Goal: Task Accomplishment & Management: Complete application form

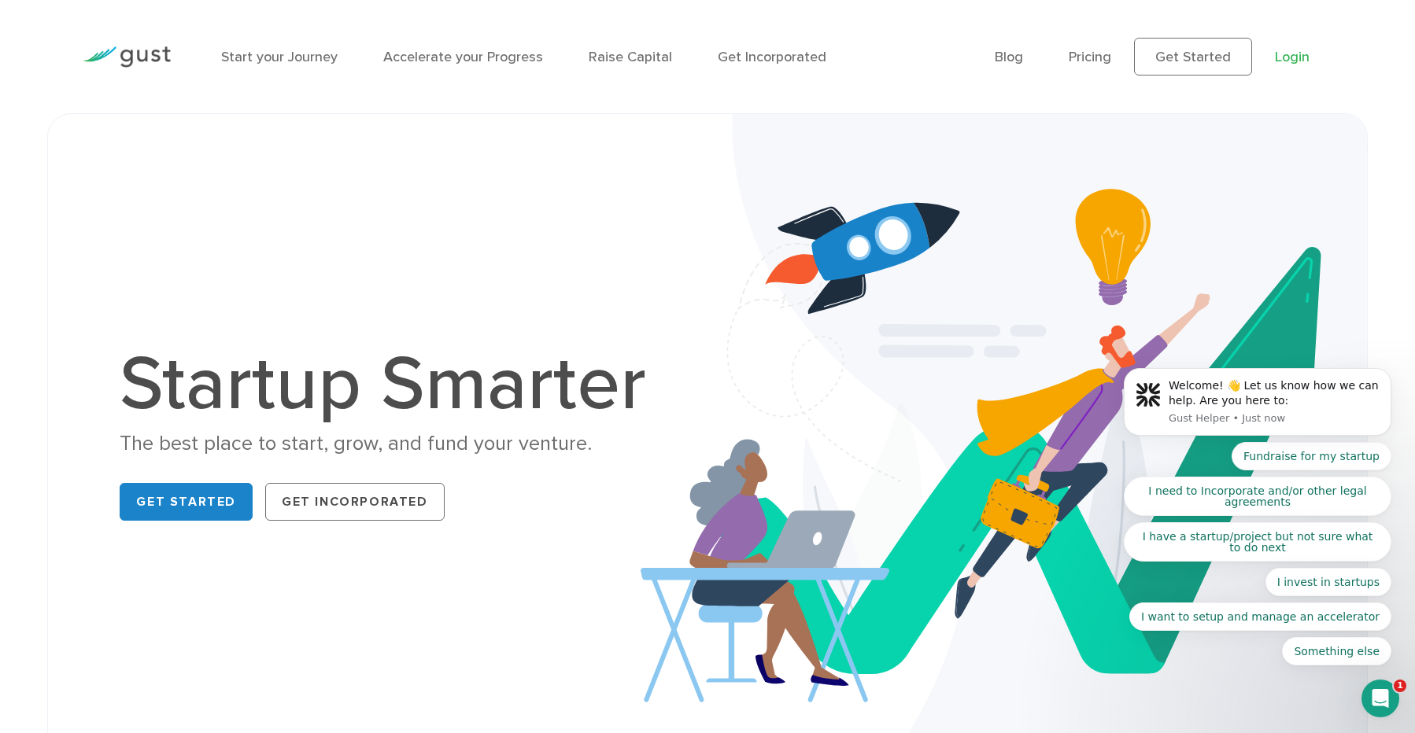
click at [1284, 61] on link "Login" at bounding box center [1292, 57] width 35 height 17
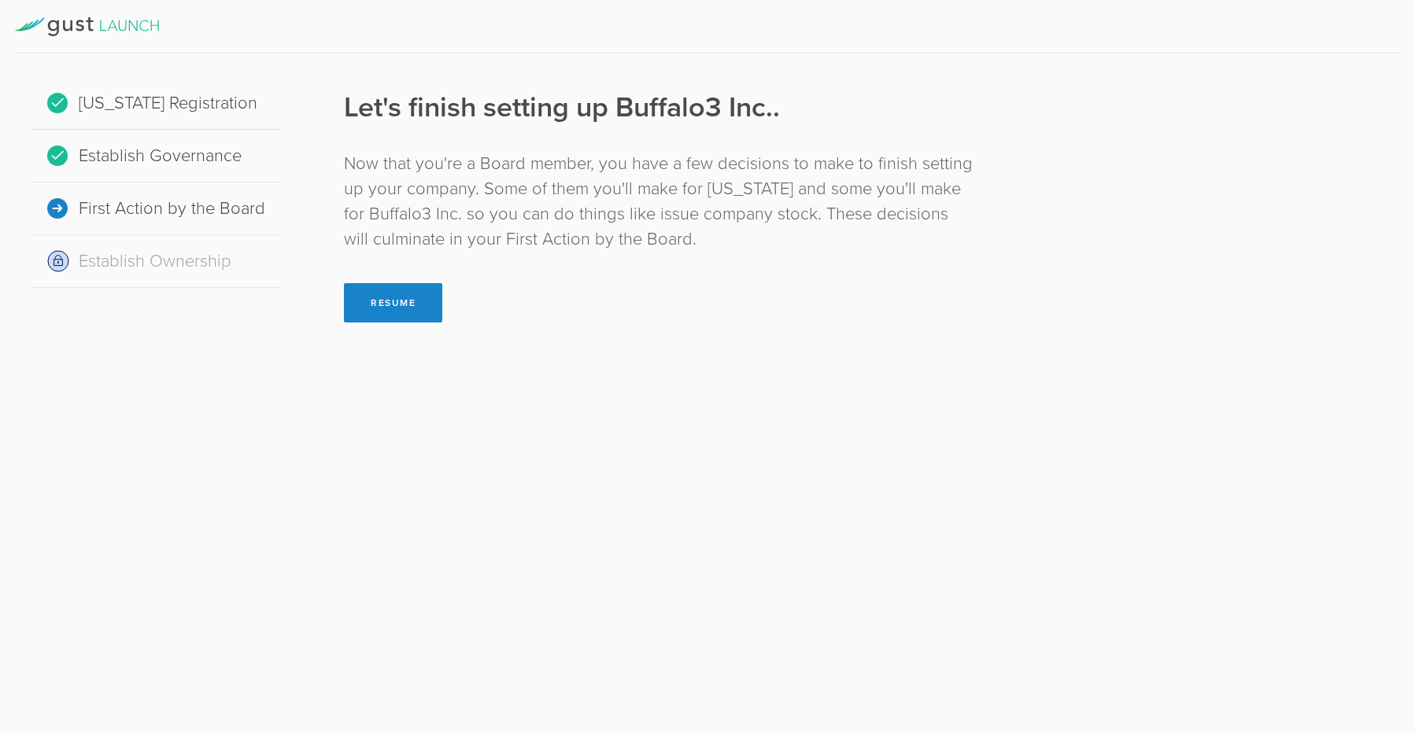
click at [206, 151] on div "Establish Governance" at bounding box center [155, 156] width 249 height 53
click at [368, 236] on div "Now that you're a Board member, you have a few decisions to make to finish sett…" at bounding box center [660, 201] width 632 height 101
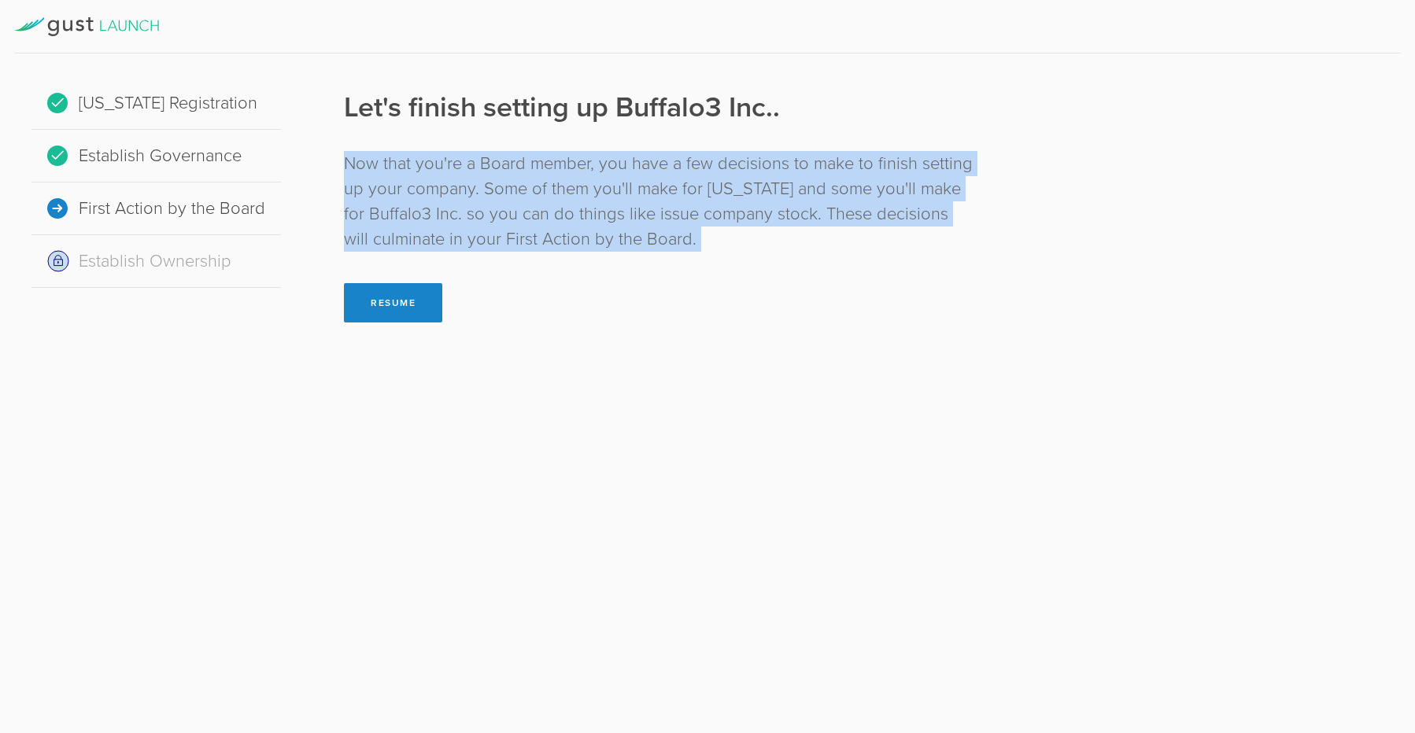
click at [368, 236] on div "Now that you're a Board member, you have a few decisions to make to finish sett…" at bounding box center [660, 201] width 632 height 101
click at [622, 235] on div "Now that you're a Board member, you have a few decisions to make to finish sett…" at bounding box center [660, 201] width 632 height 101
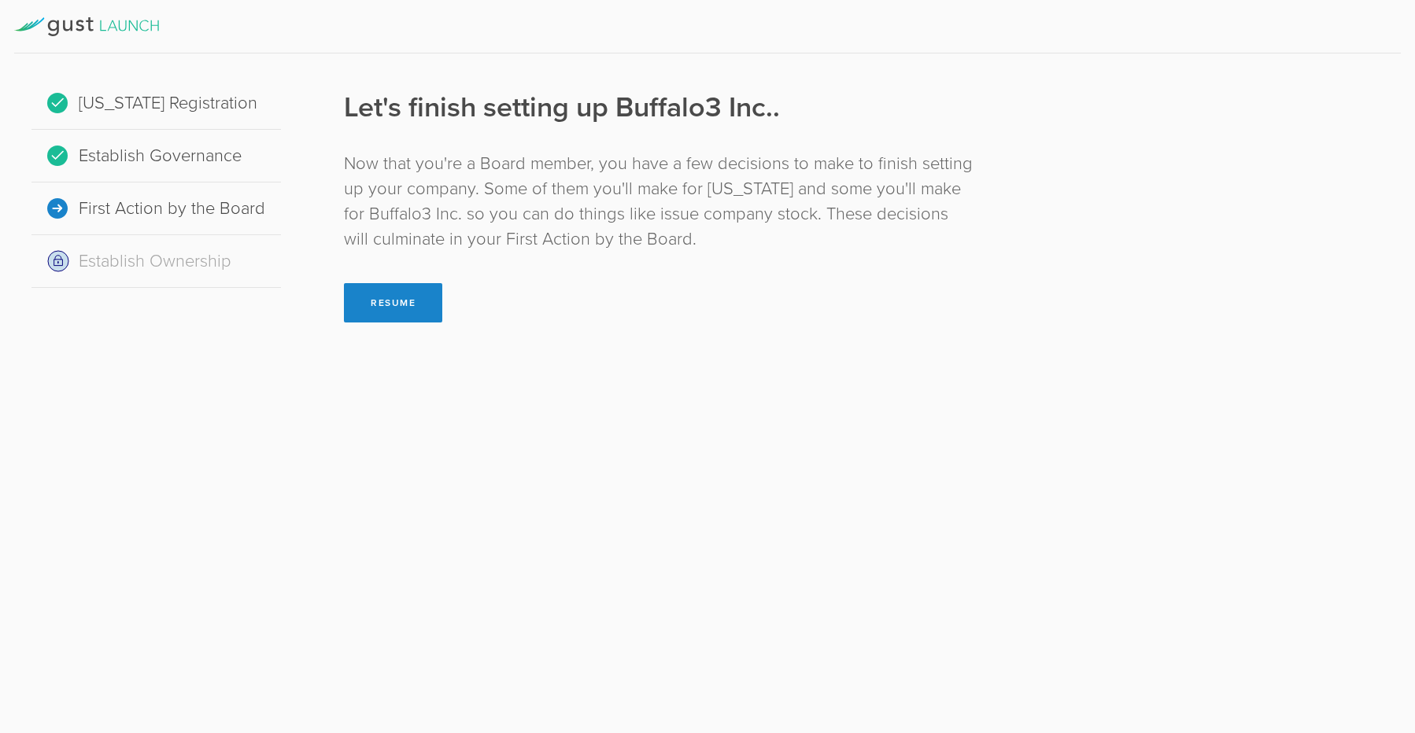
click at [583, 235] on div "Now that you're a Board member, you have a few decisions to make to finish sett…" at bounding box center [660, 201] width 632 height 101
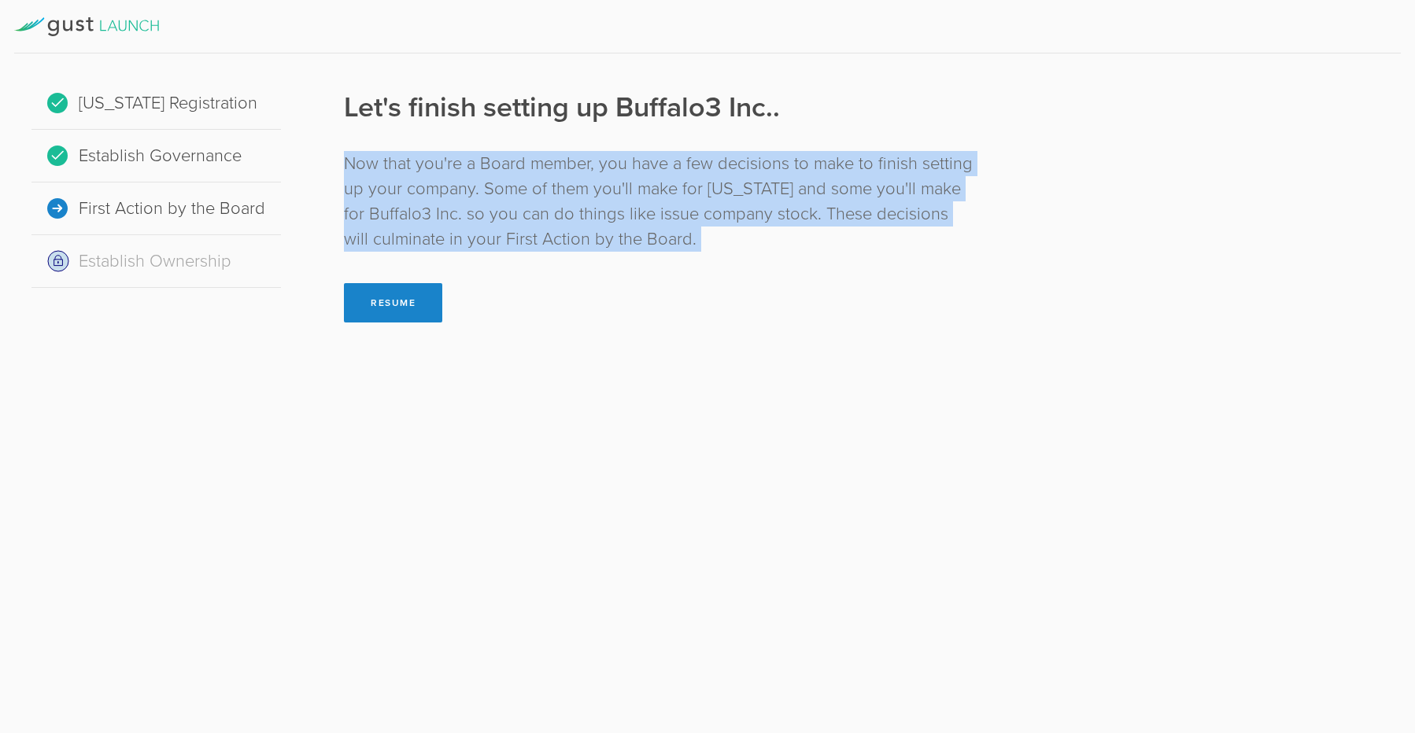
click at [583, 235] on div "Now that you're a Board member, you have a few decisions to make to finish sett…" at bounding box center [660, 201] width 632 height 101
click at [382, 309] on button "Resume" at bounding box center [393, 302] width 98 height 39
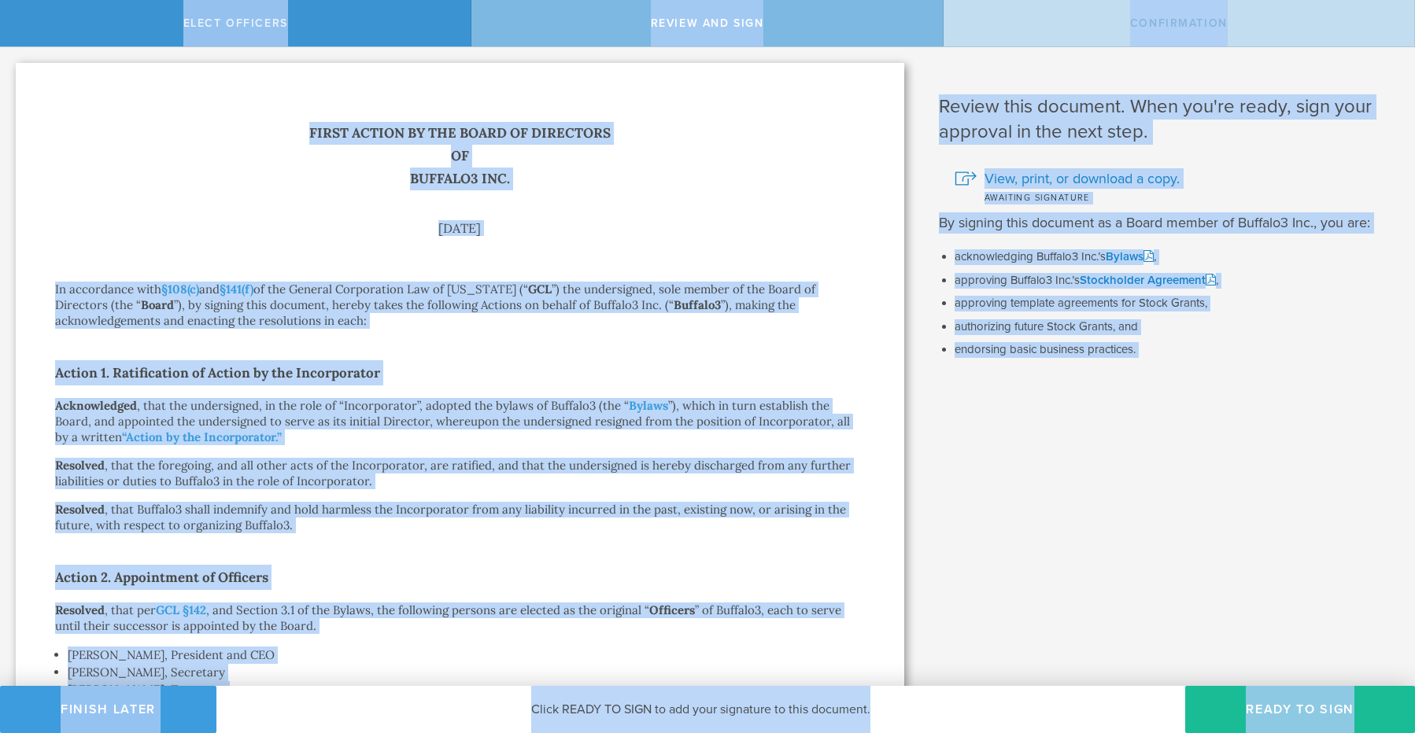
click at [701, 227] on div "August 15, 2025" at bounding box center [460, 228] width 810 height 13
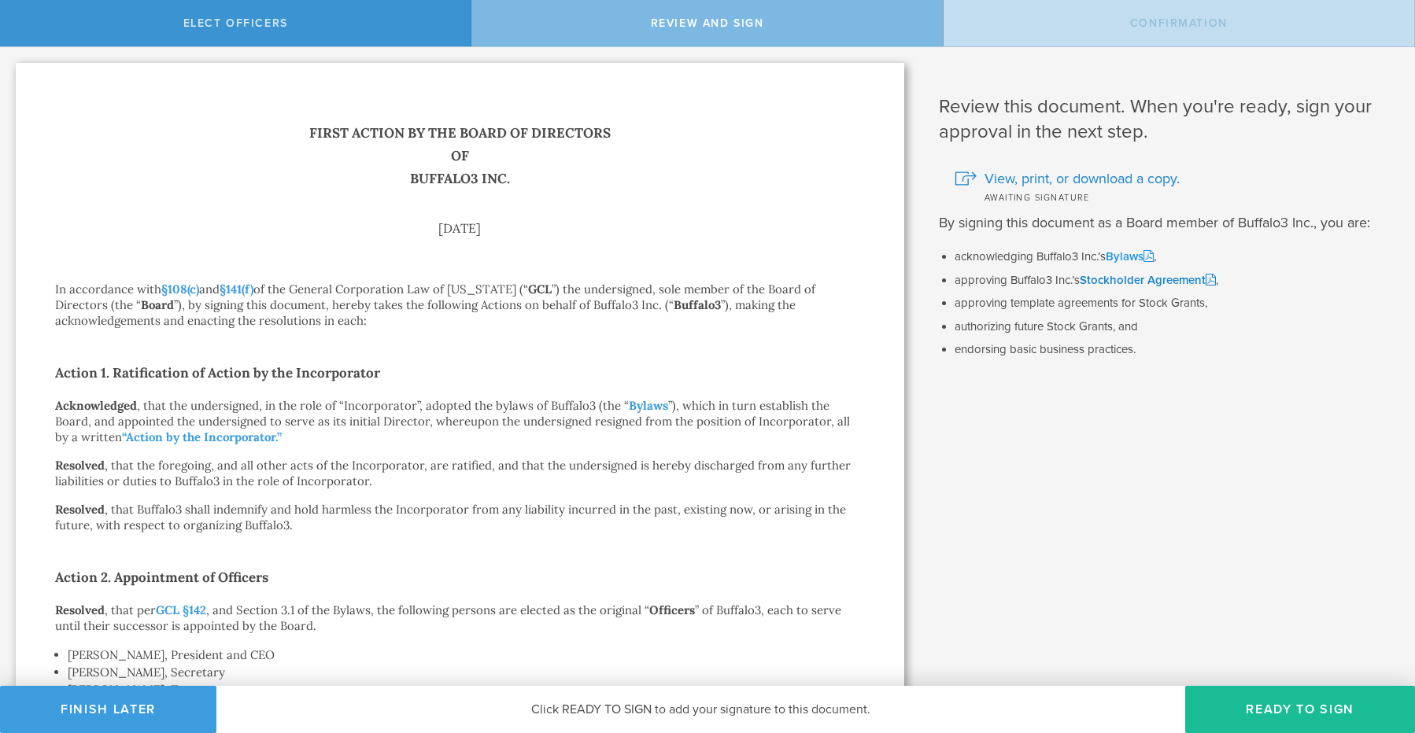
click at [1131, 254] on link "Bylaws" at bounding box center [1130, 256] width 48 height 14
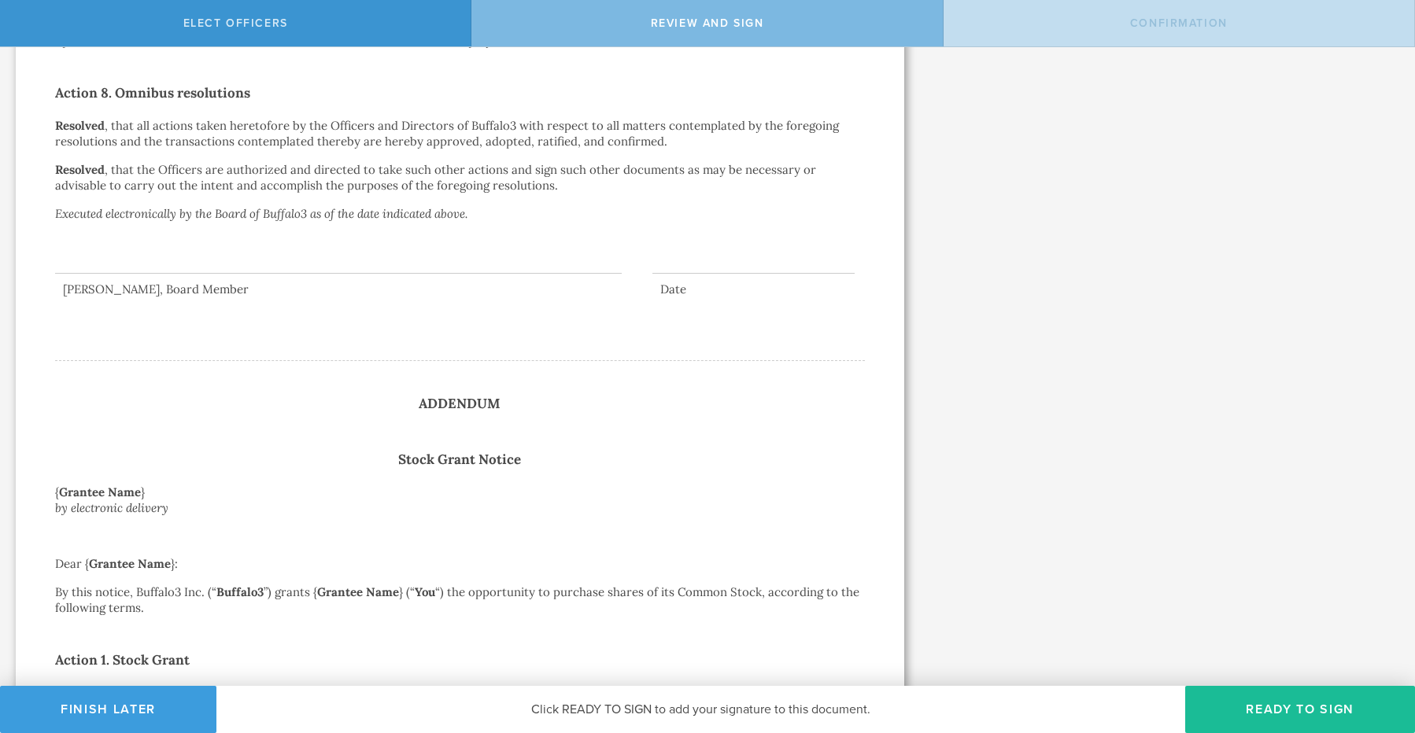
scroll to position [2080, 0]
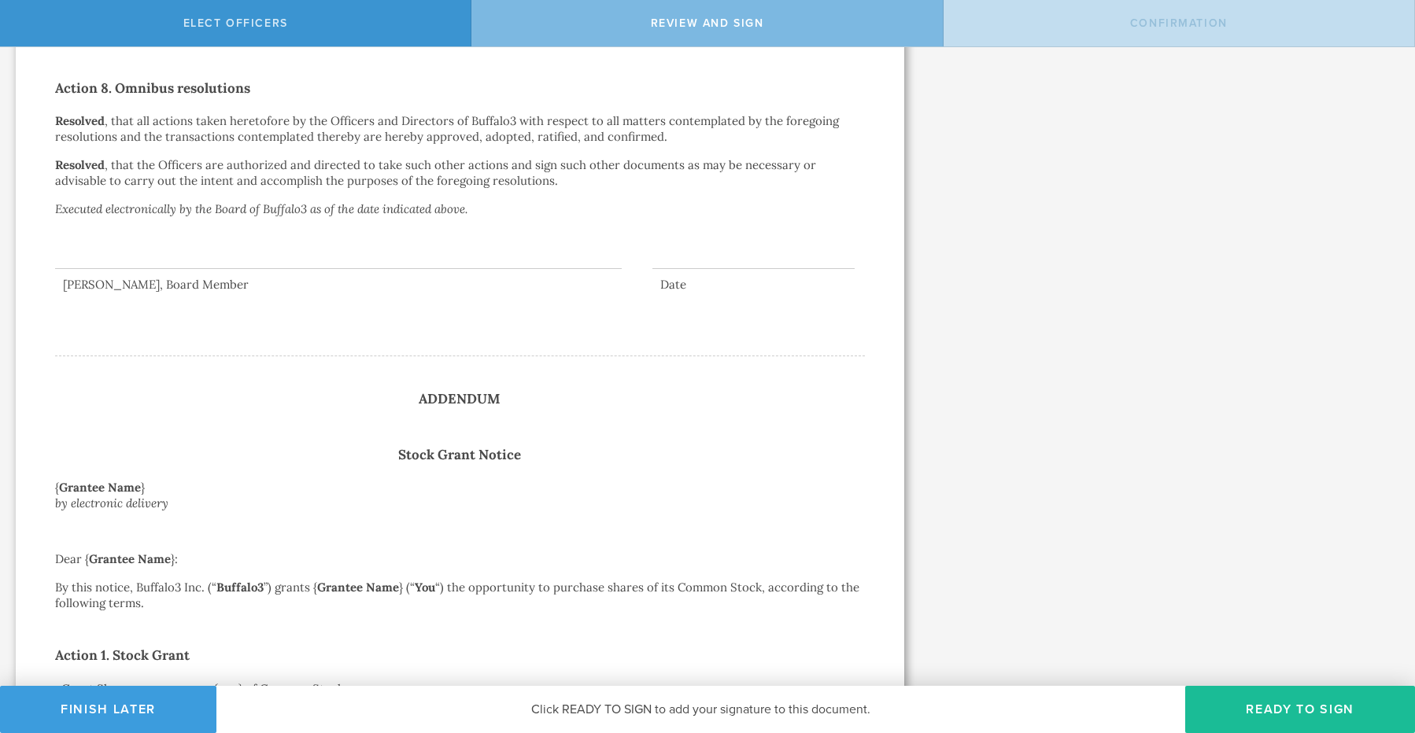
click at [187, 238] on div at bounding box center [338, 237] width 567 height 63
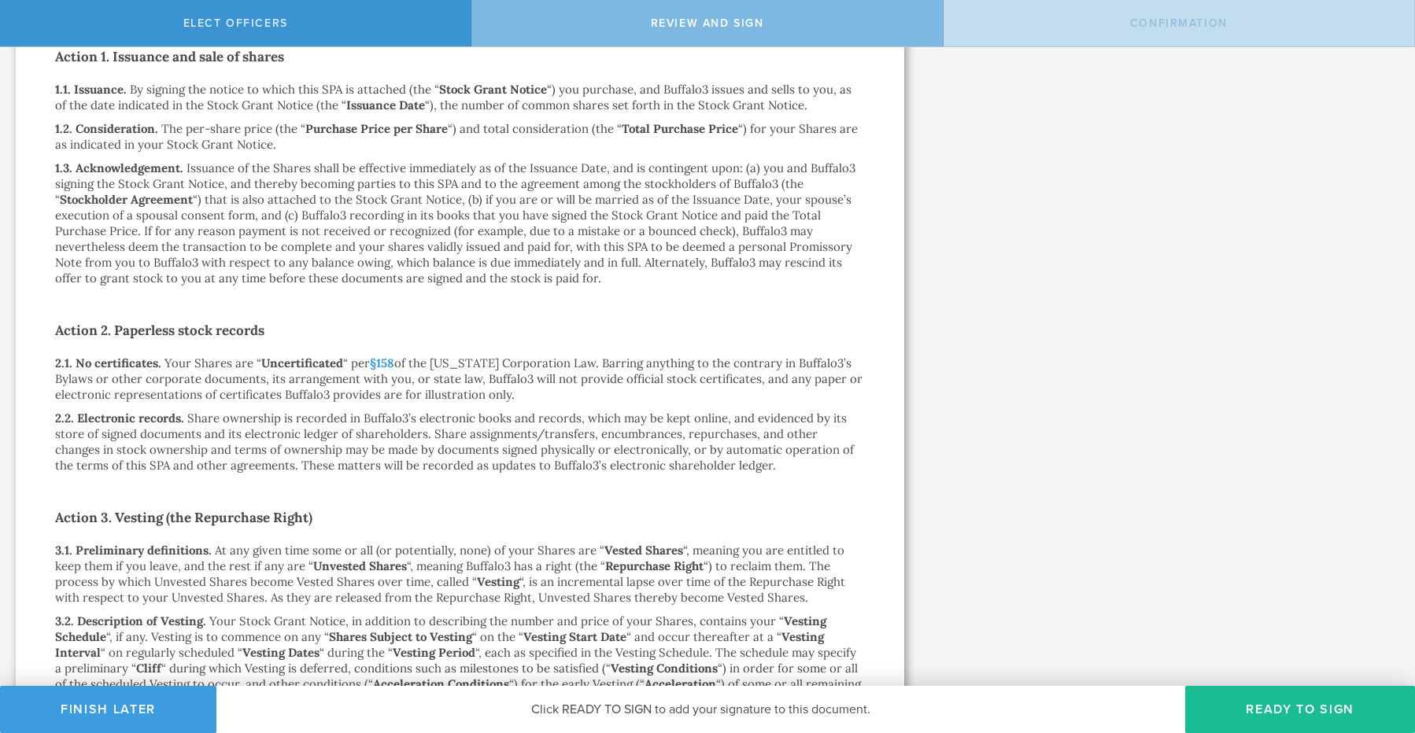
scroll to position [4170, 0]
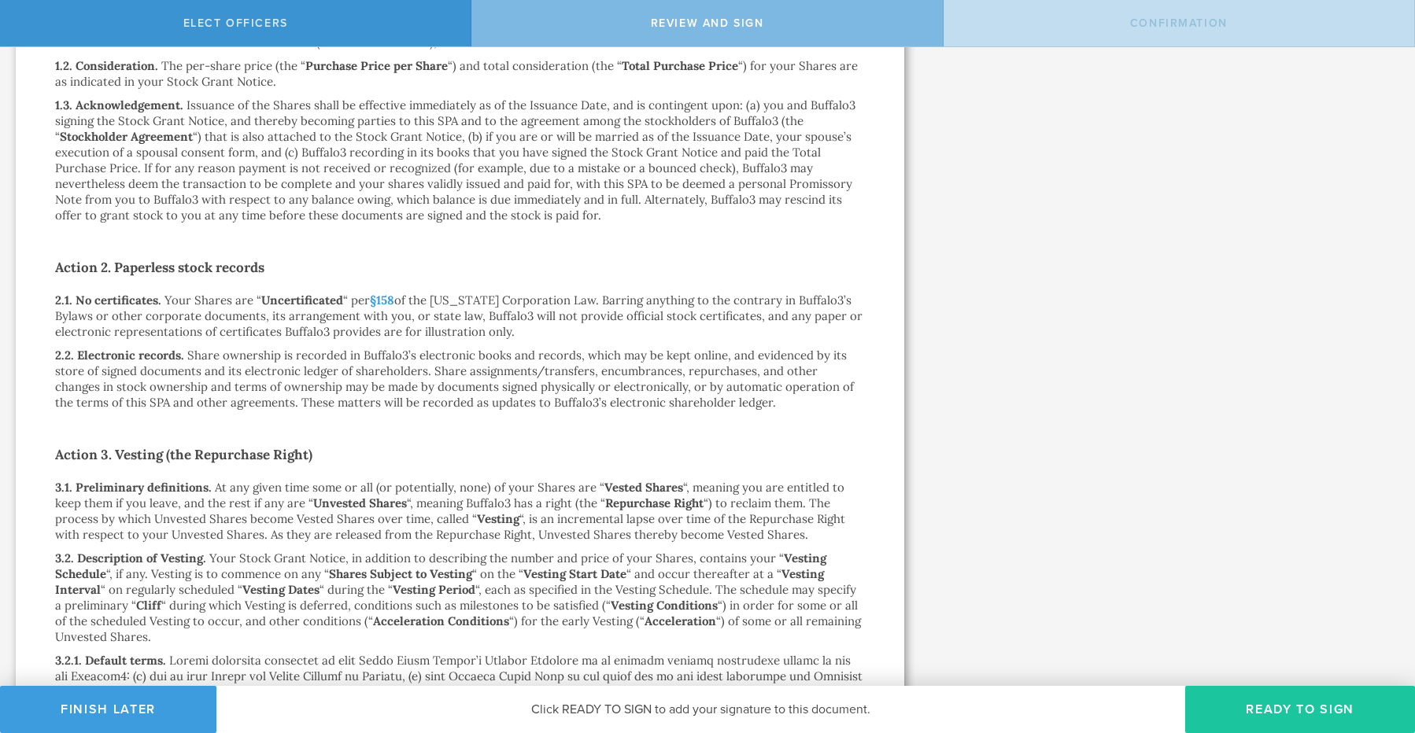
click at [1217, 715] on button "Ready to Sign" at bounding box center [1300, 709] width 230 height 47
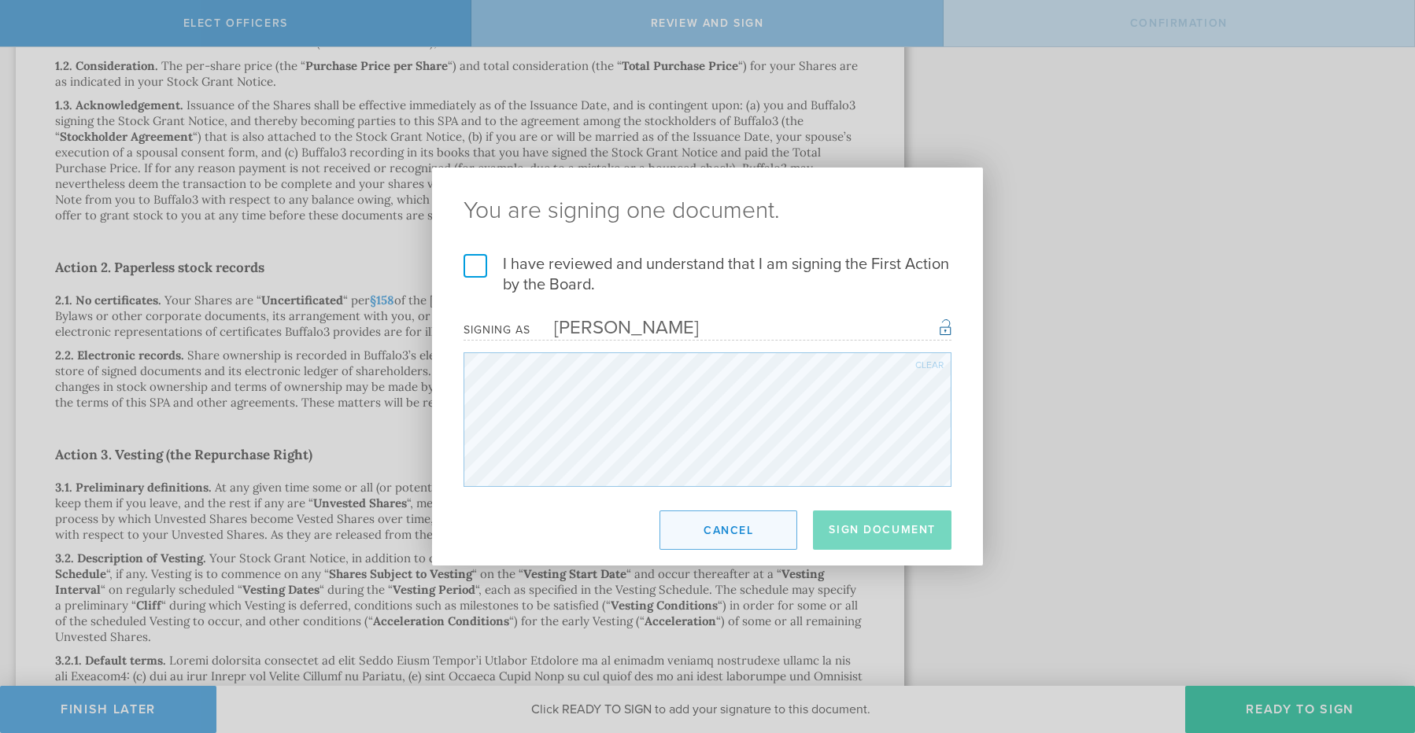
click at [724, 519] on button "Cancel" at bounding box center [728, 530] width 138 height 39
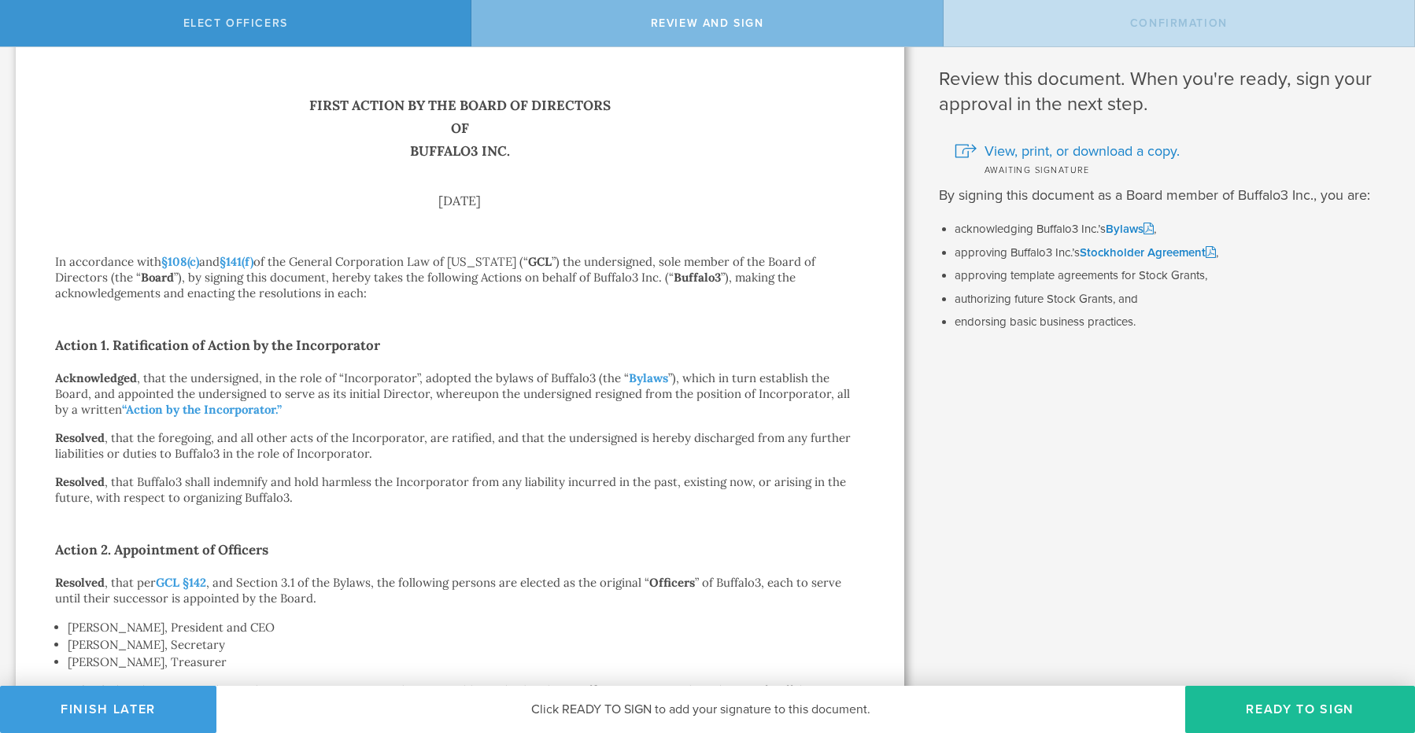
scroll to position [0, 0]
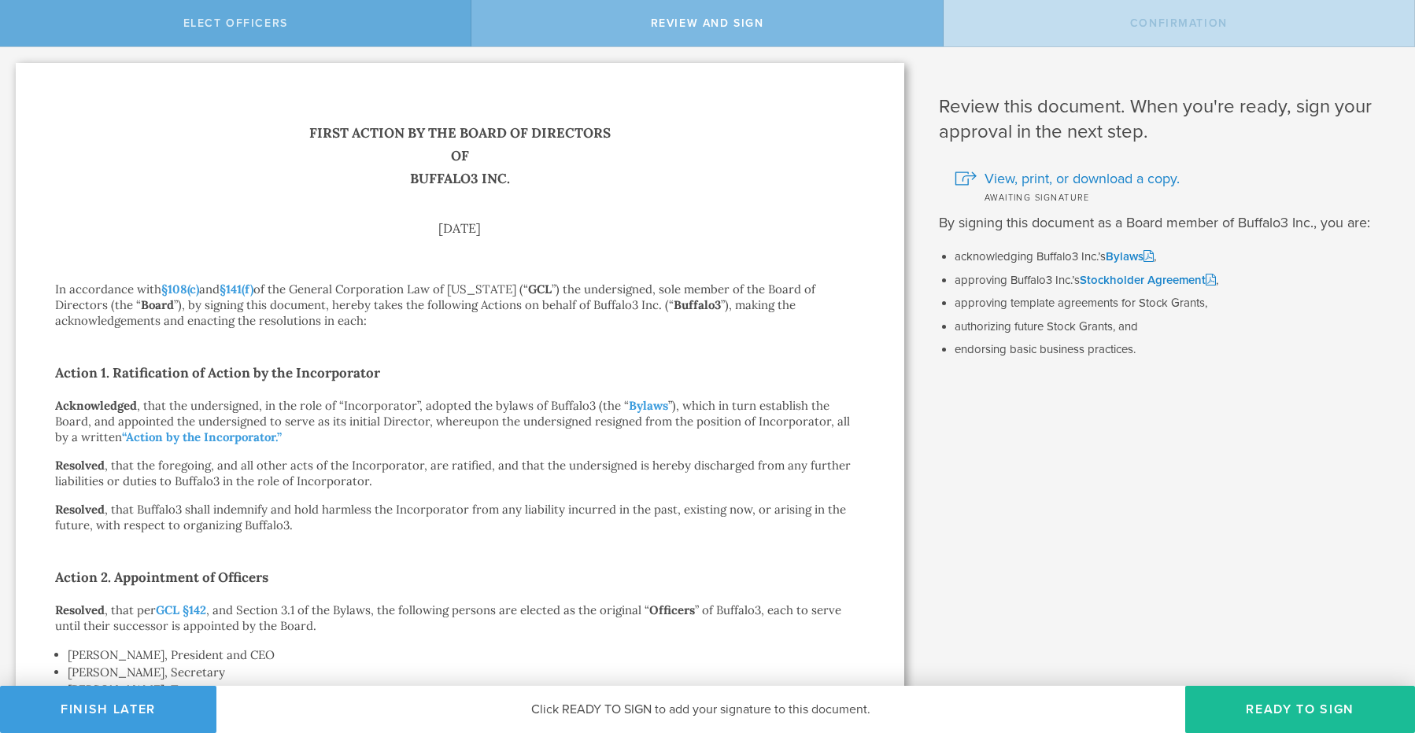
click at [278, 18] on span "Elect Officers" at bounding box center [235, 23] width 105 height 13
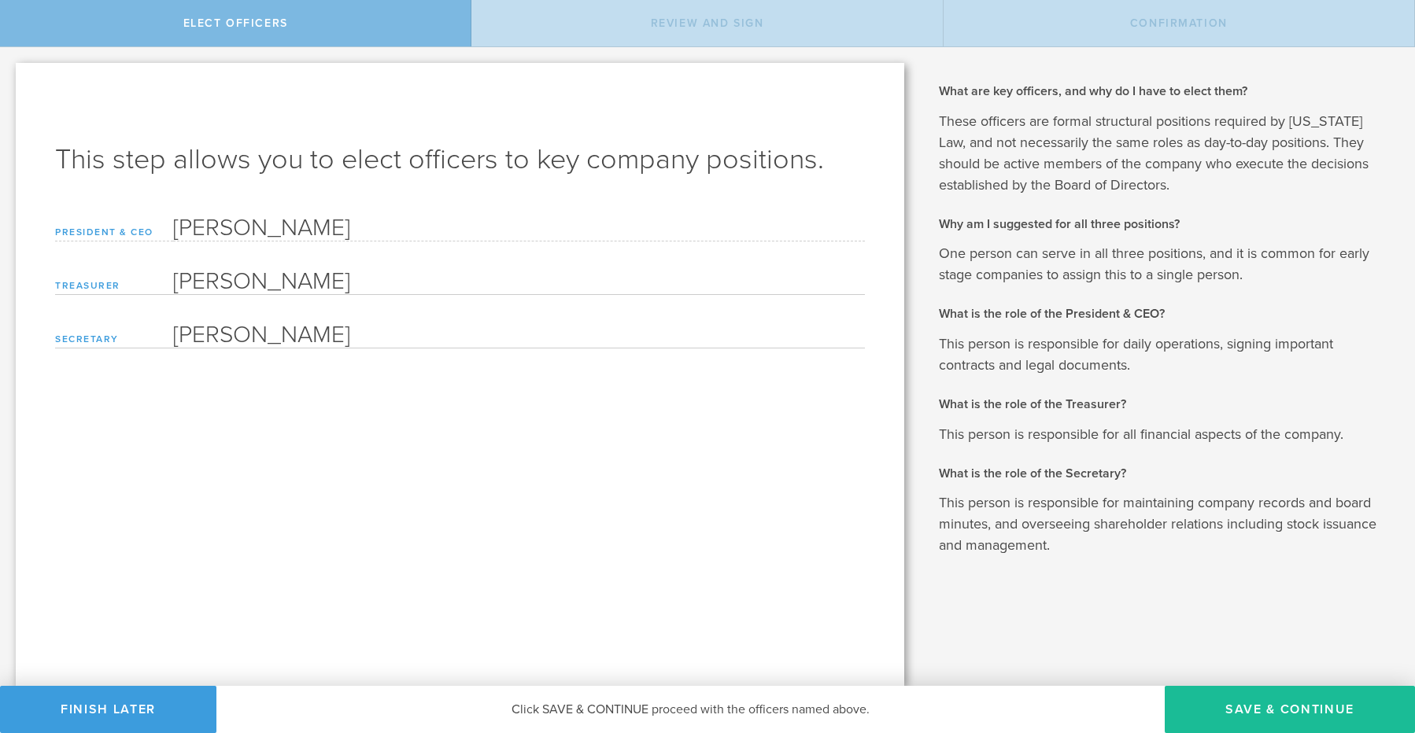
click at [221, 283] on input "John C Ryan" at bounding box center [519, 279] width 692 height 31
click at [338, 282] on input "John C Ryan" at bounding box center [519, 279] width 692 height 31
drag, startPoint x: 338, startPoint y: 282, endPoint x: 194, endPoint y: 282, distance: 144.0
click at [194, 282] on input "John C Ryan" at bounding box center [519, 279] width 692 height 31
click at [171, 282] on label "Treasurer" at bounding box center [114, 279] width 118 height 31
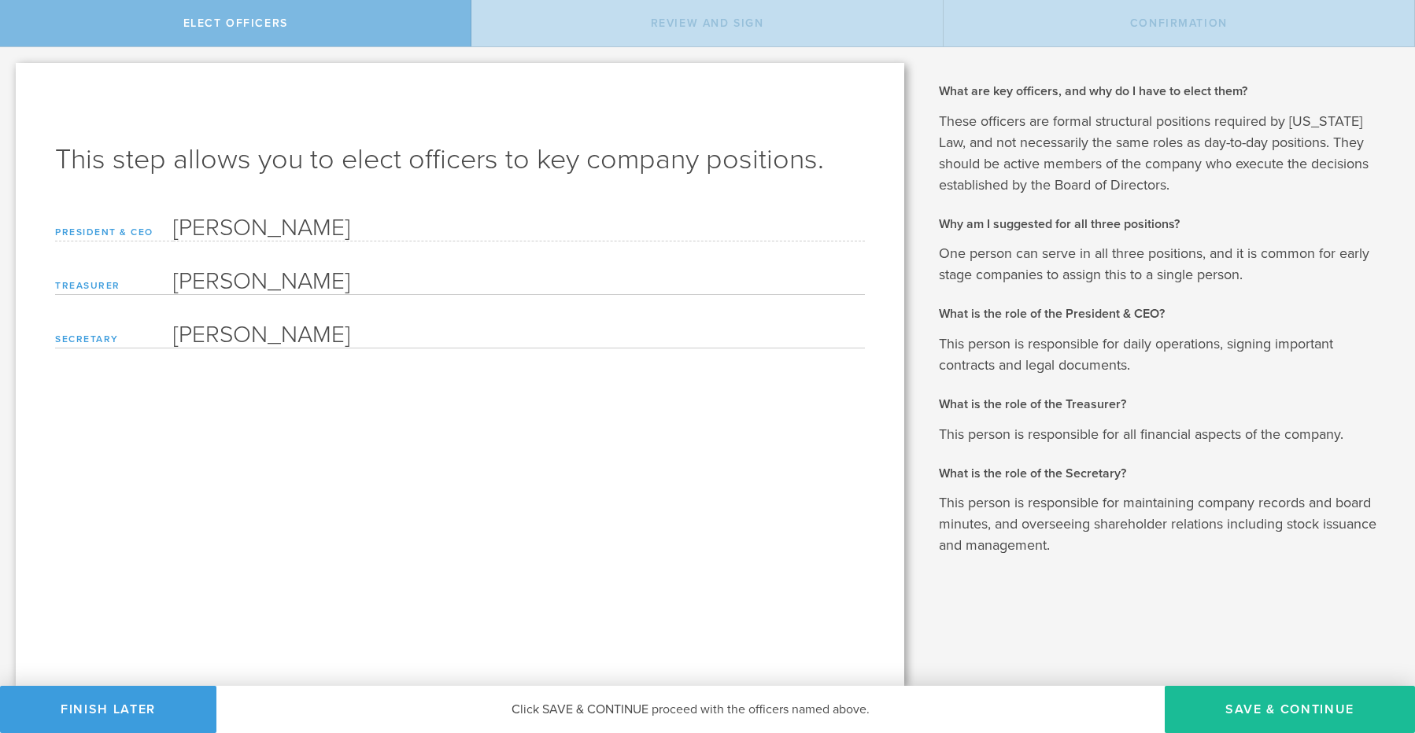
click at [304, 281] on input "John C Ryan" at bounding box center [519, 279] width 692 height 31
click at [306, 283] on input "John C Ryan" at bounding box center [519, 279] width 692 height 31
click at [194, 275] on input "John C Ryan" at bounding box center [519, 279] width 692 height 31
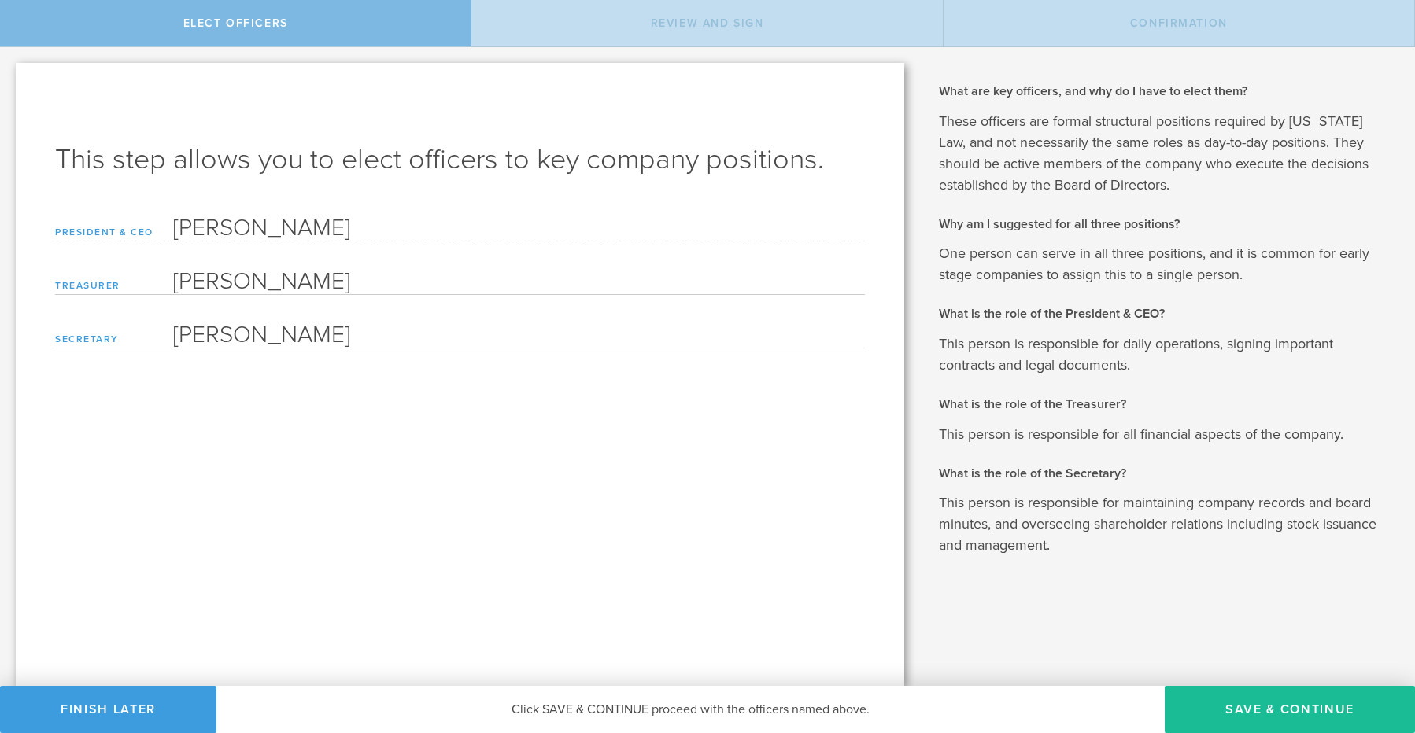
click at [194, 275] on input "John C Ryan" at bounding box center [519, 279] width 692 height 31
click at [268, 384] on div "This step allows you to elect officers to key company positions. Based on the i…" at bounding box center [460, 374] width 888 height 623
click at [212, 272] on input "John C Ryan" at bounding box center [519, 279] width 692 height 31
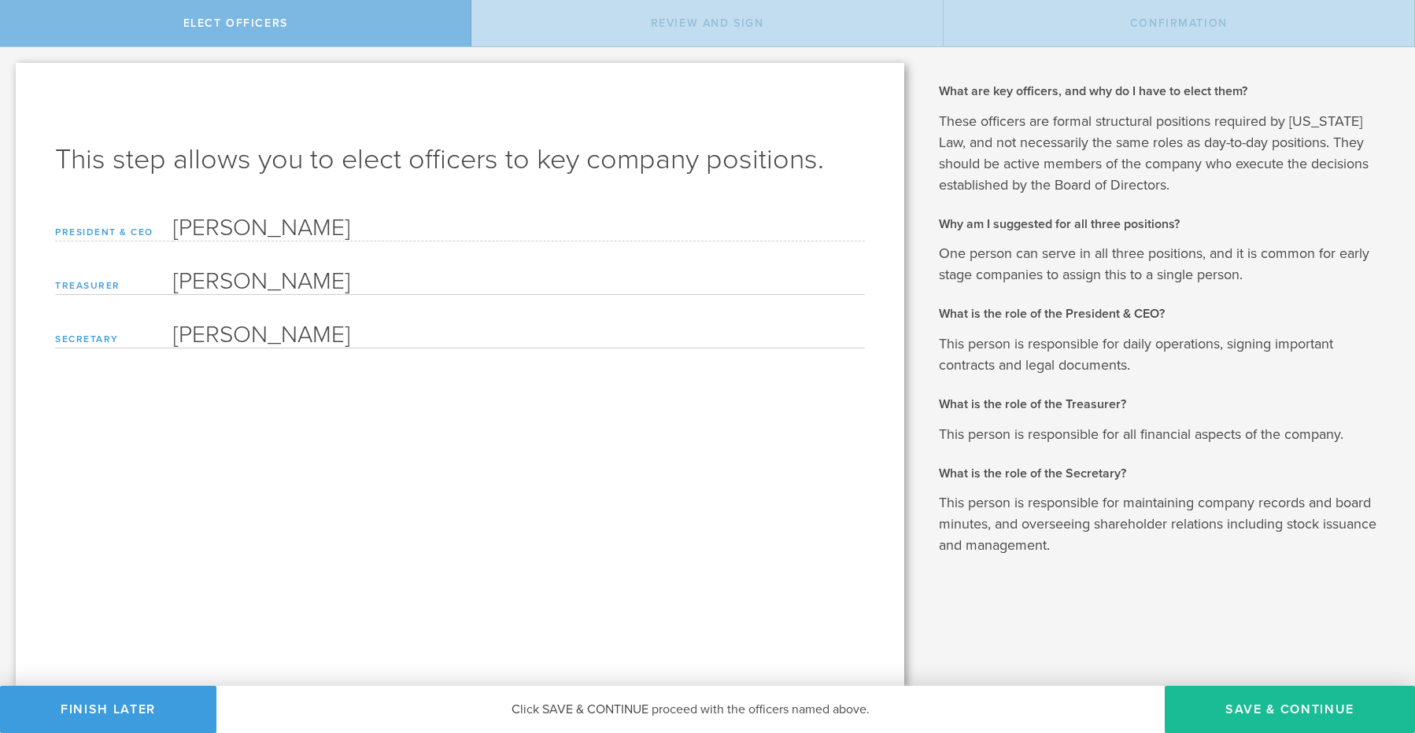
click at [212, 272] on input "John C Ryan" at bounding box center [519, 279] width 692 height 31
click at [242, 283] on input "John C Ryan" at bounding box center [519, 279] width 692 height 31
type input "Jacob A Hanson"
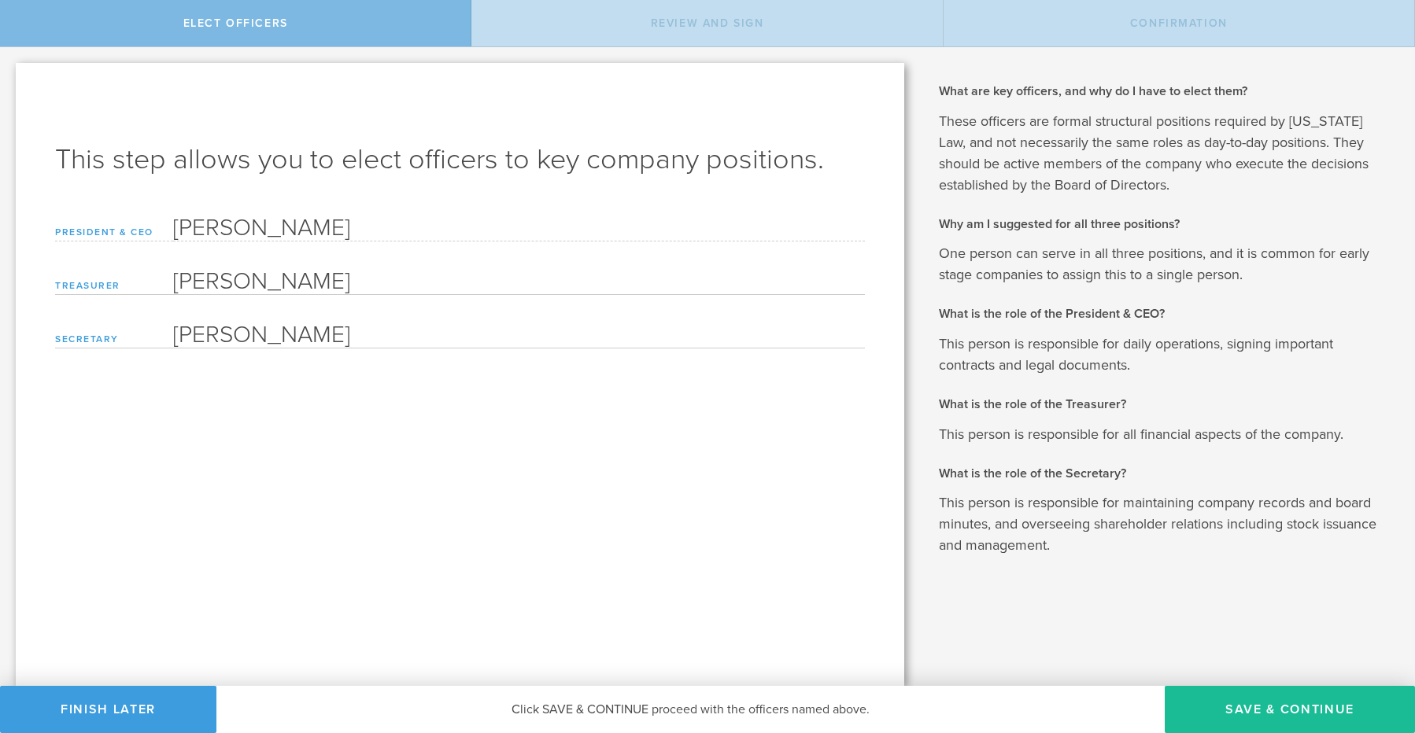
type input "Garett R Elwood"
click at [1121, 179] on p "These officers are formal structural positions required by Delaware Law, and no…" at bounding box center [1165, 153] width 453 height 85
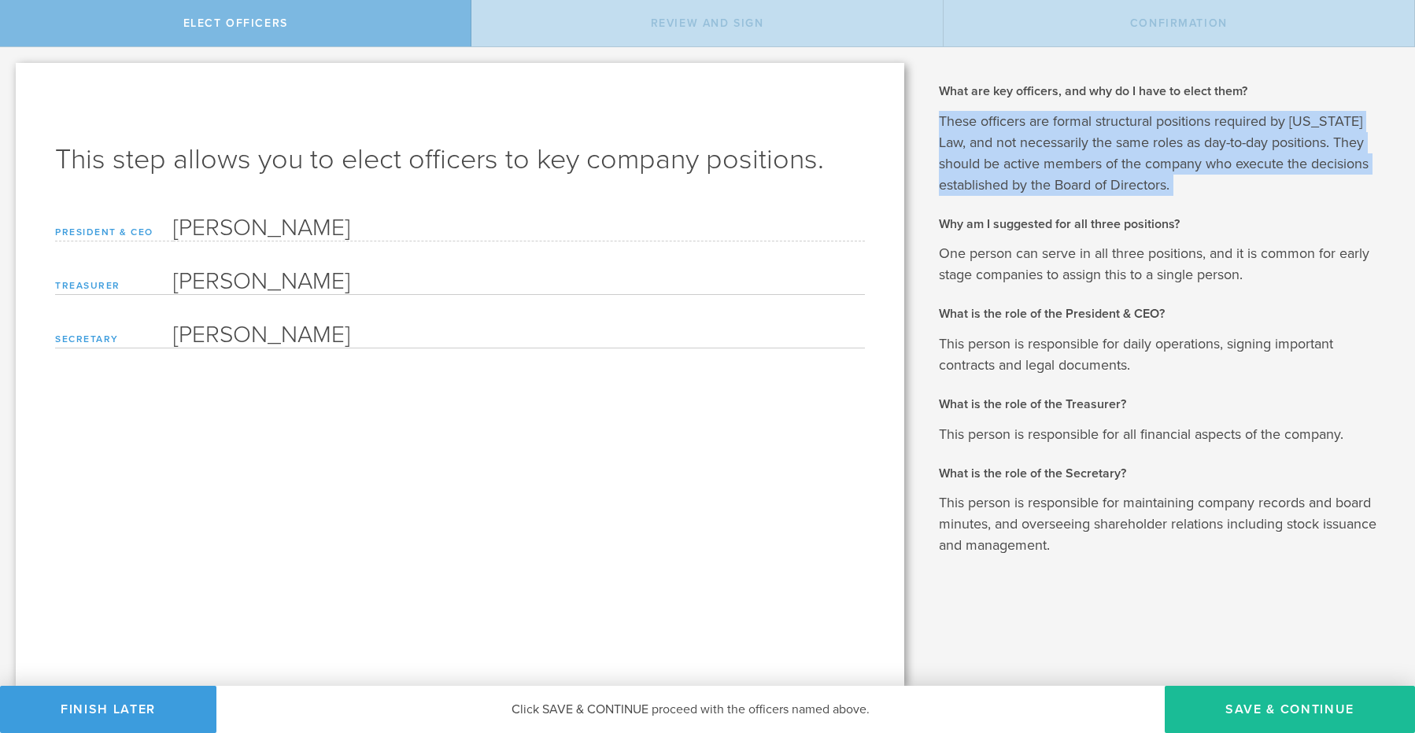
click at [1121, 179] on p "These officers are formal structural positions required by Delaware Law, and no…" at bounding box center [1165, 153] width 453 height 85
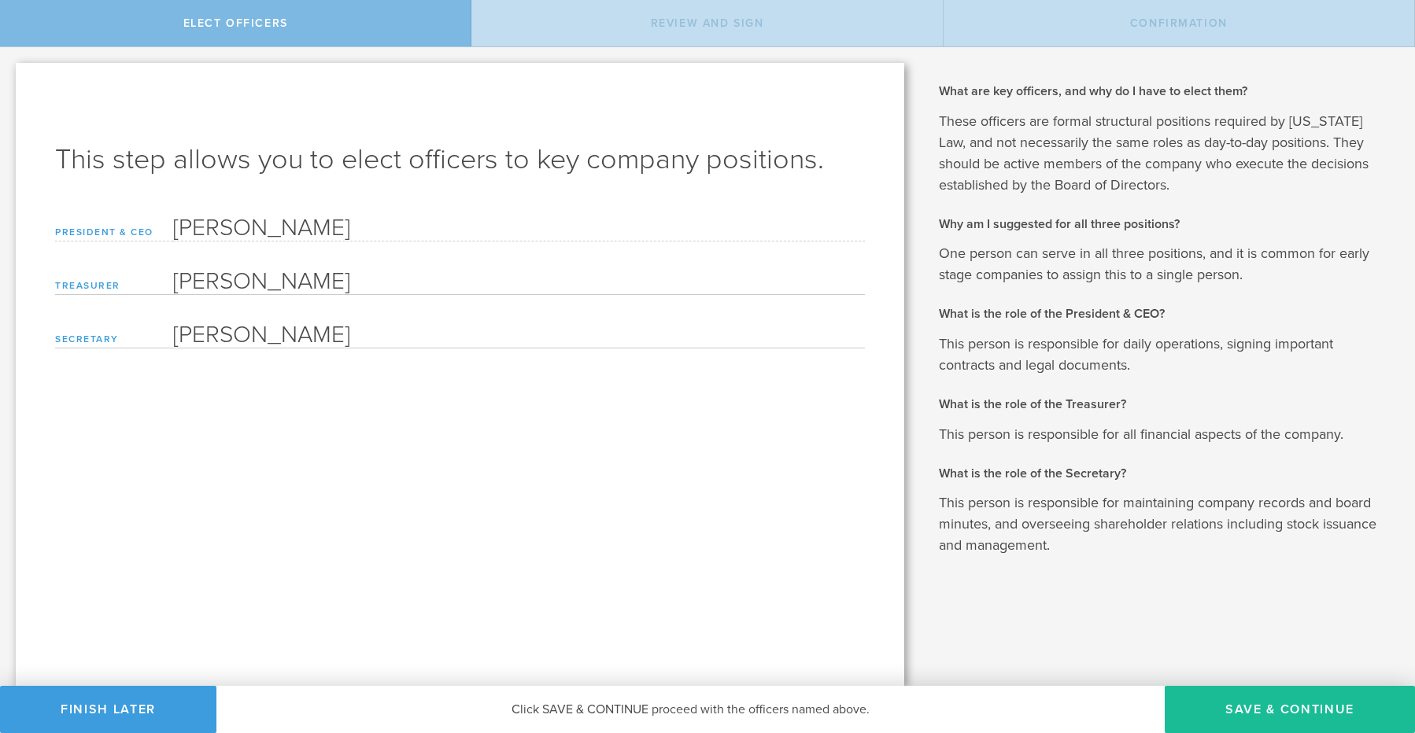
click at [1120, 347] on p "This person is responsible for daily operations, signing important contracts an…" at bounding box center [1165, 355] width 453 height 42
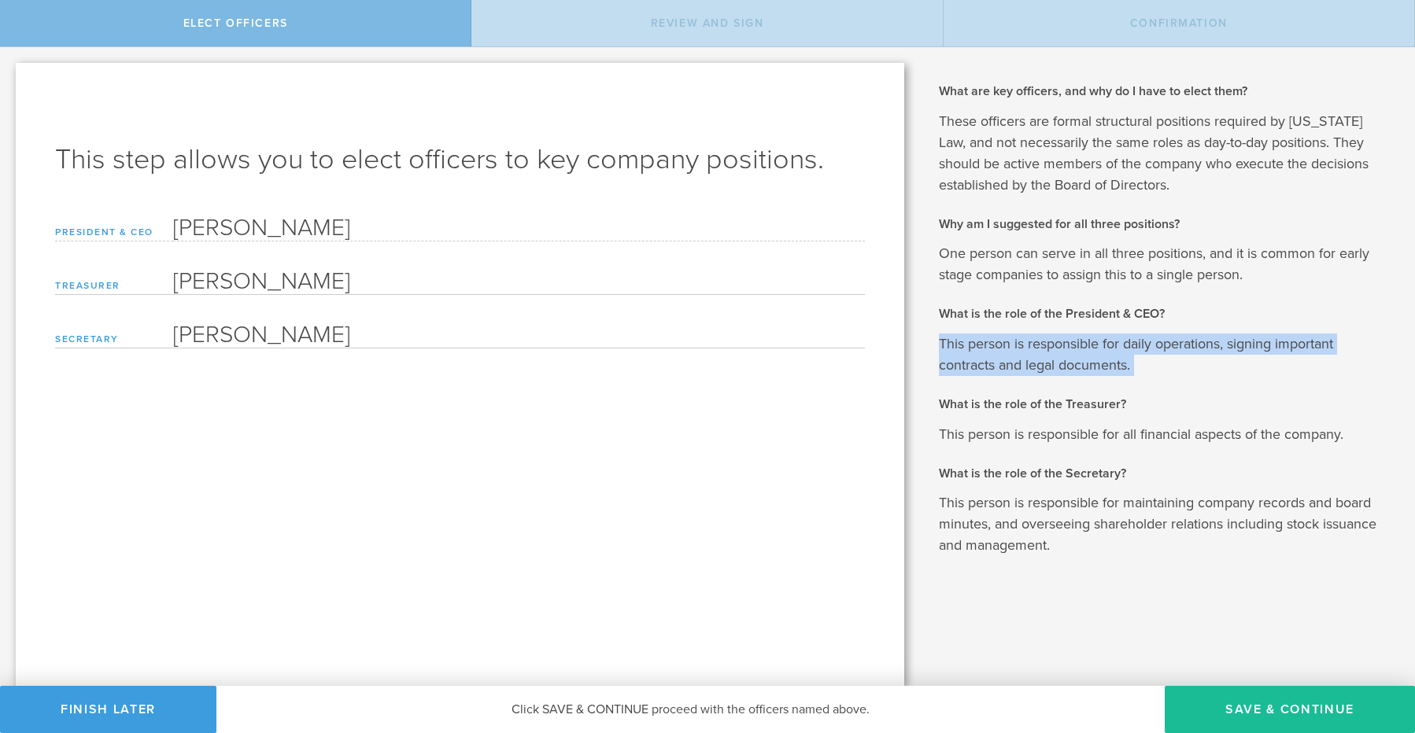
click at [1120, 347] on p "This person is responsible for daily operations, signing important contracts an…" at bounding box center [1165, 355] width 453 height 42
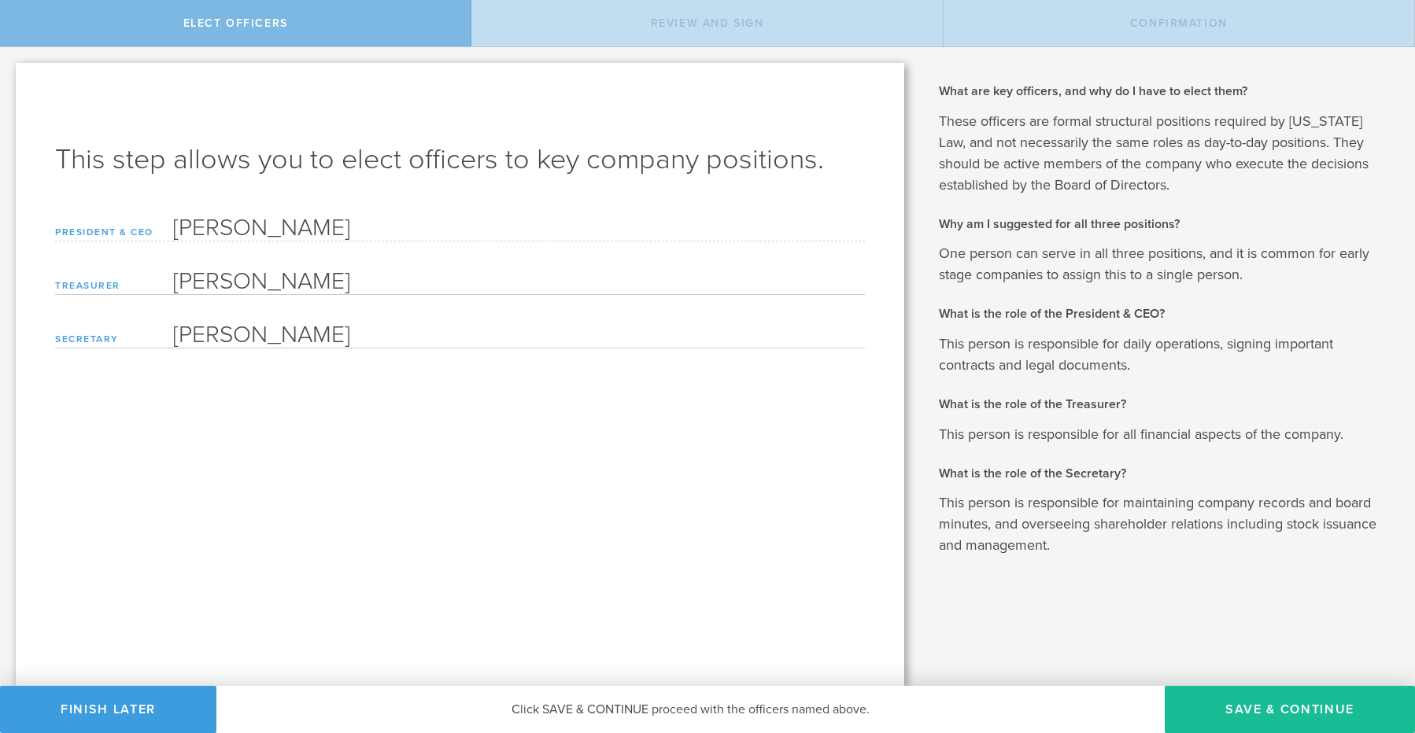
click at [1117, 427] on p "This person is responsible for all financial aspects of the company." at bounding box center [1165, 434] width 453 height 21
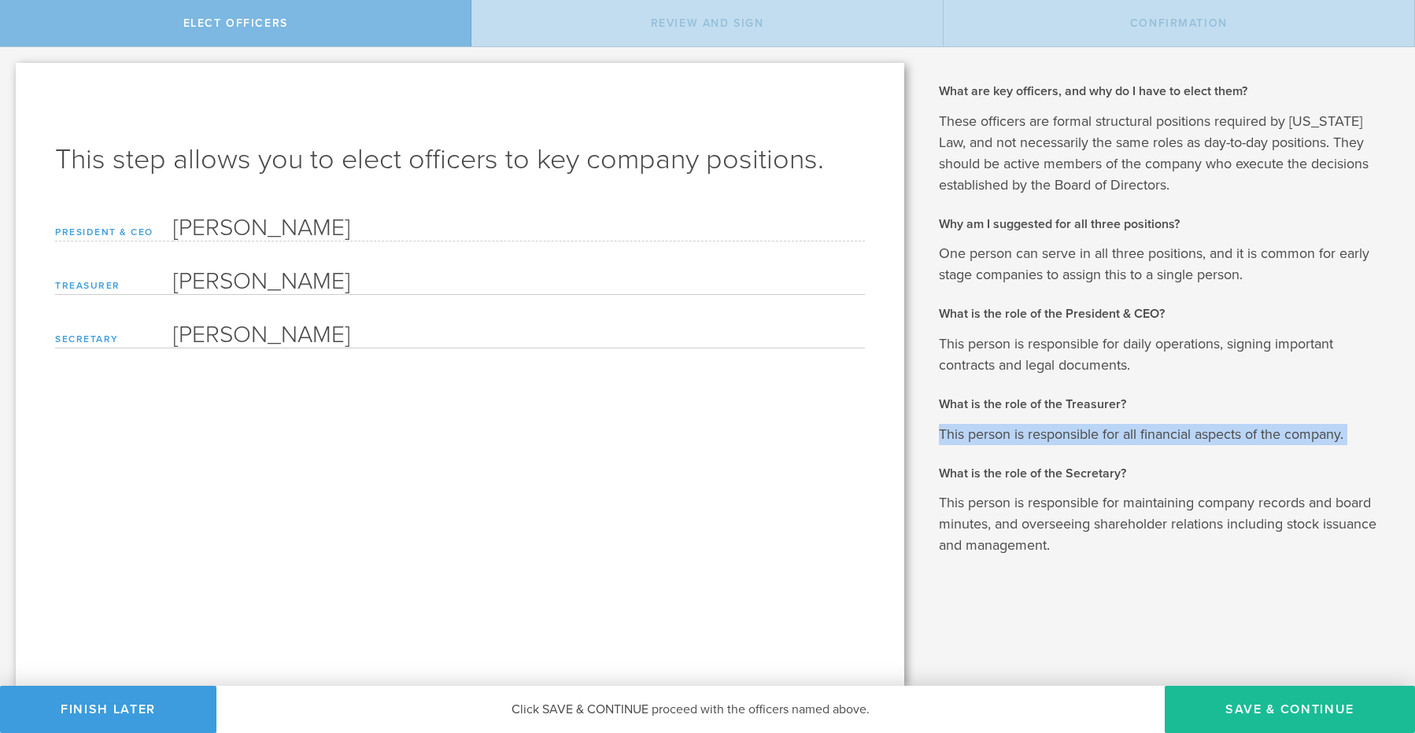
click at [1117, 427] on p "This person is responsible for all financial aspects of the company." at bounding box center [1165, 434] width 453 height 21
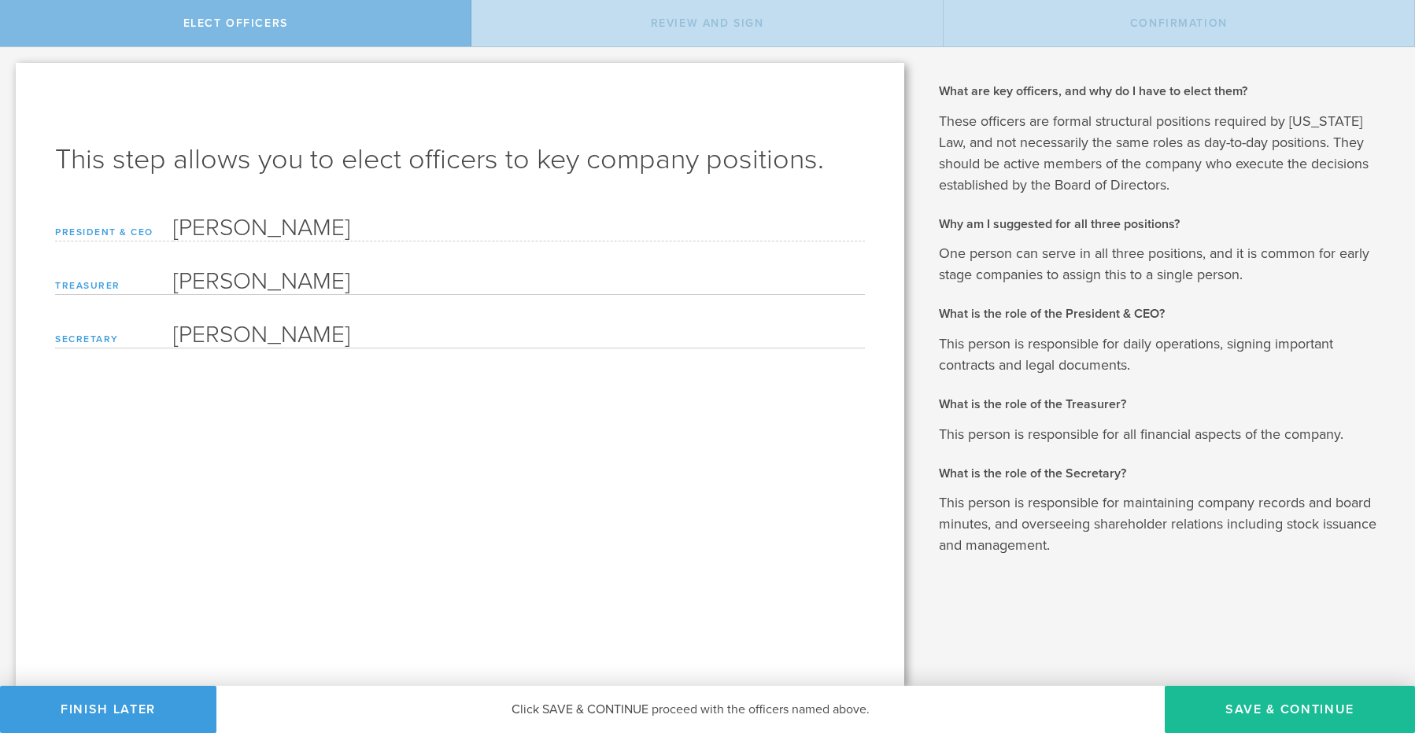
click at [1126, 495] on p "This person is responsible for maintaining company records and board minutes, a…" at bounding box center [1165, 525] width 453 height 64
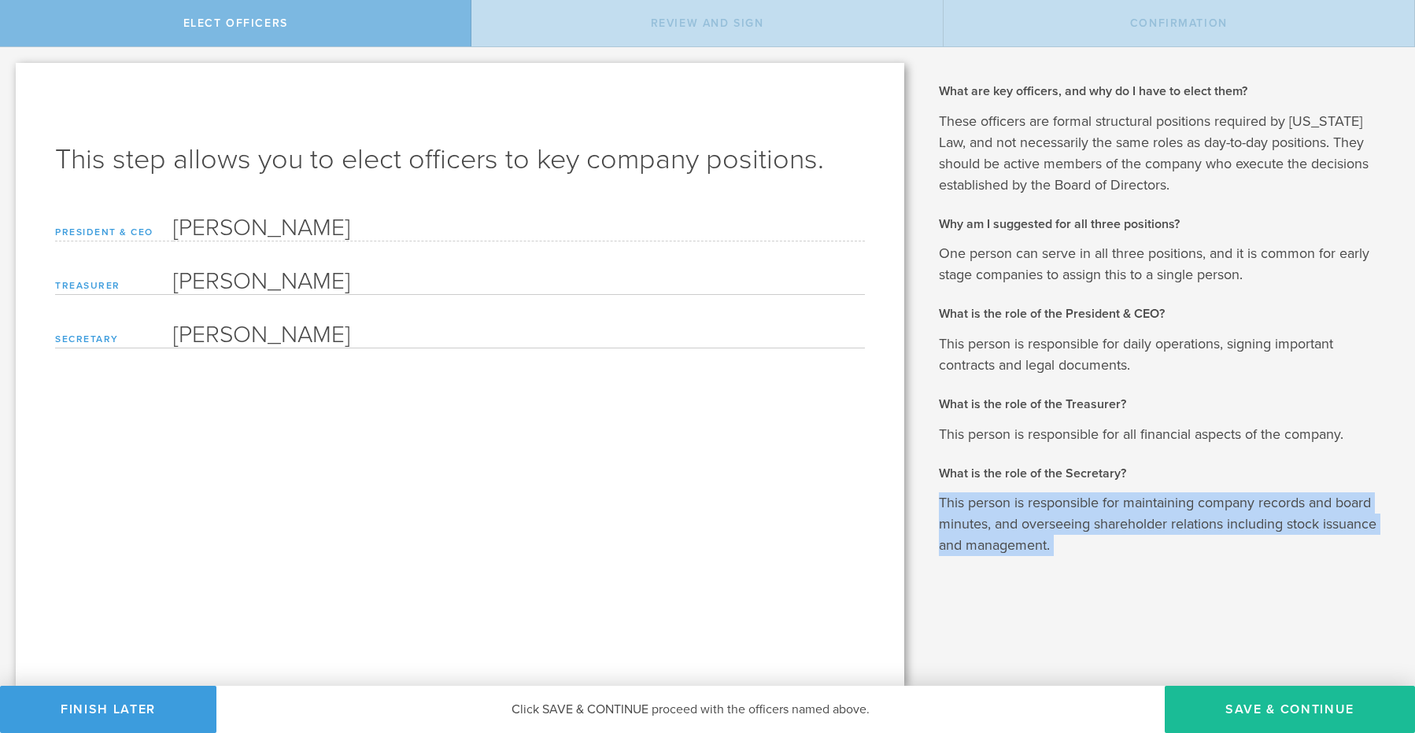
click at [1126, 495] on p "This person is responsible for maintaining company records and board minutes, a…" at bounding box center [1165, 525] width 453 height 64
click at [1154, 556] on p "This person is responsible for maintaining company records and board minutes, a…" at bounding box center [1165, 525] width 453 height 64
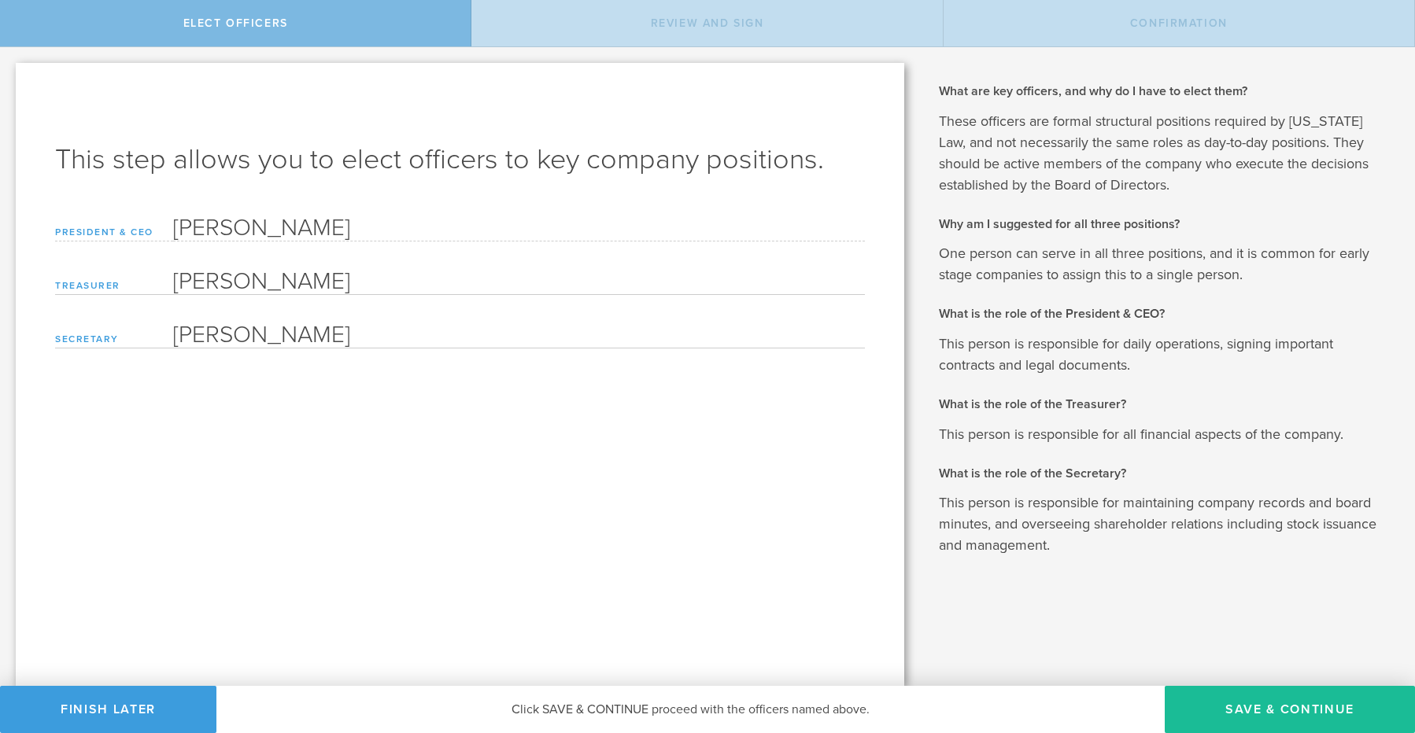
click at [1144, 544] on p "This person is responsible for maintaining company records and board minutes, a…" at bounding box center [1165, 525] width 453 height 64
click at [1202, 697] on button "Save & Continue" at bounding box center [1290, 709] width 250 height 47
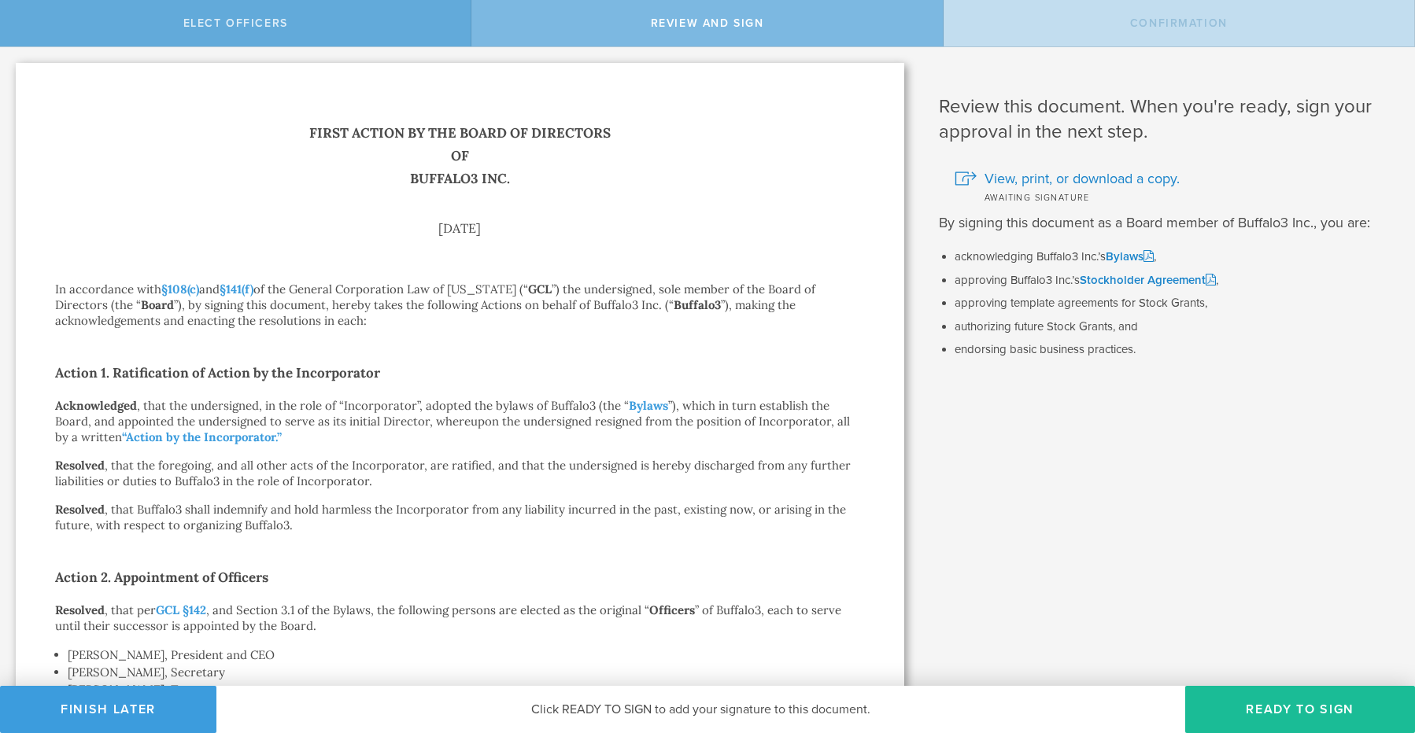
click at [238, 29] on span "Elect Officers" at bounding box center [235, 23] width 105 height 13
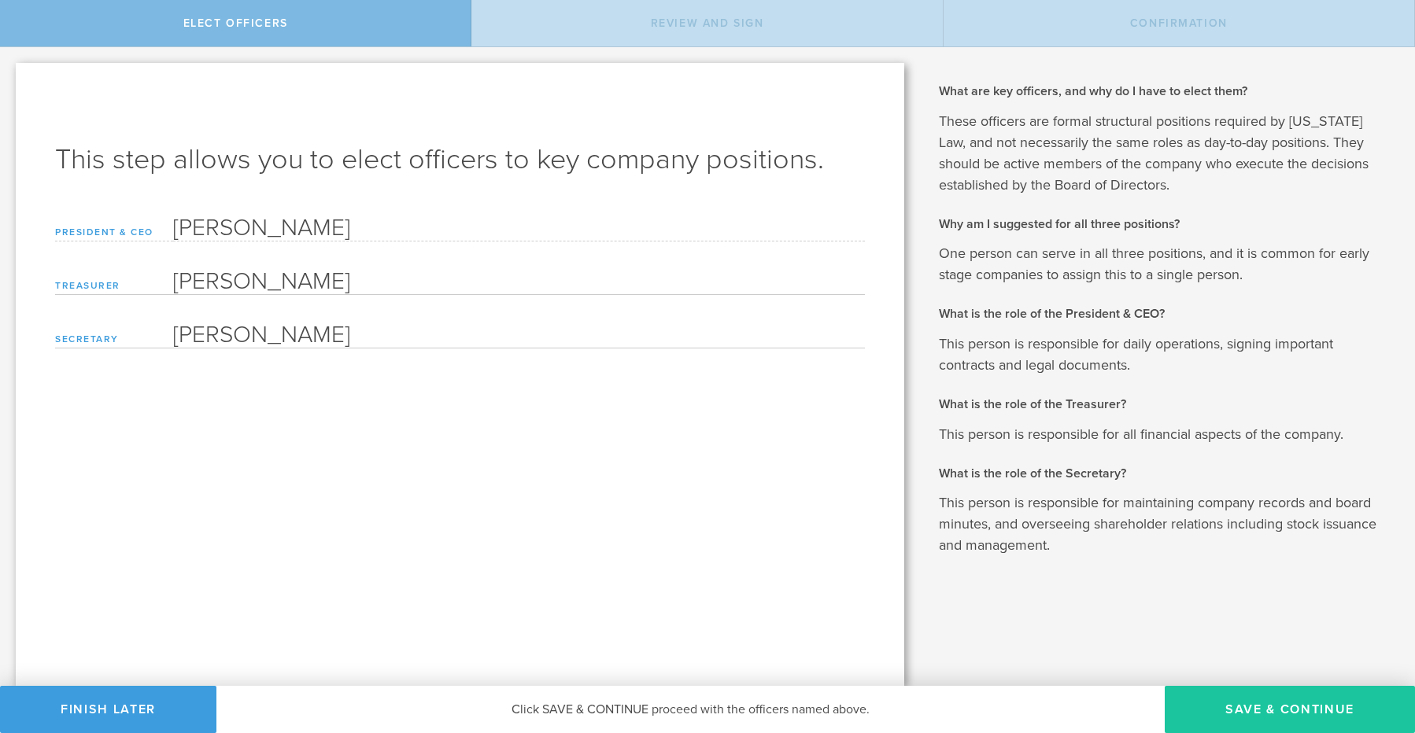
click at [1206, 707] on button "Save & Continue" at bounding box center [1290, 709] width 250 height 47
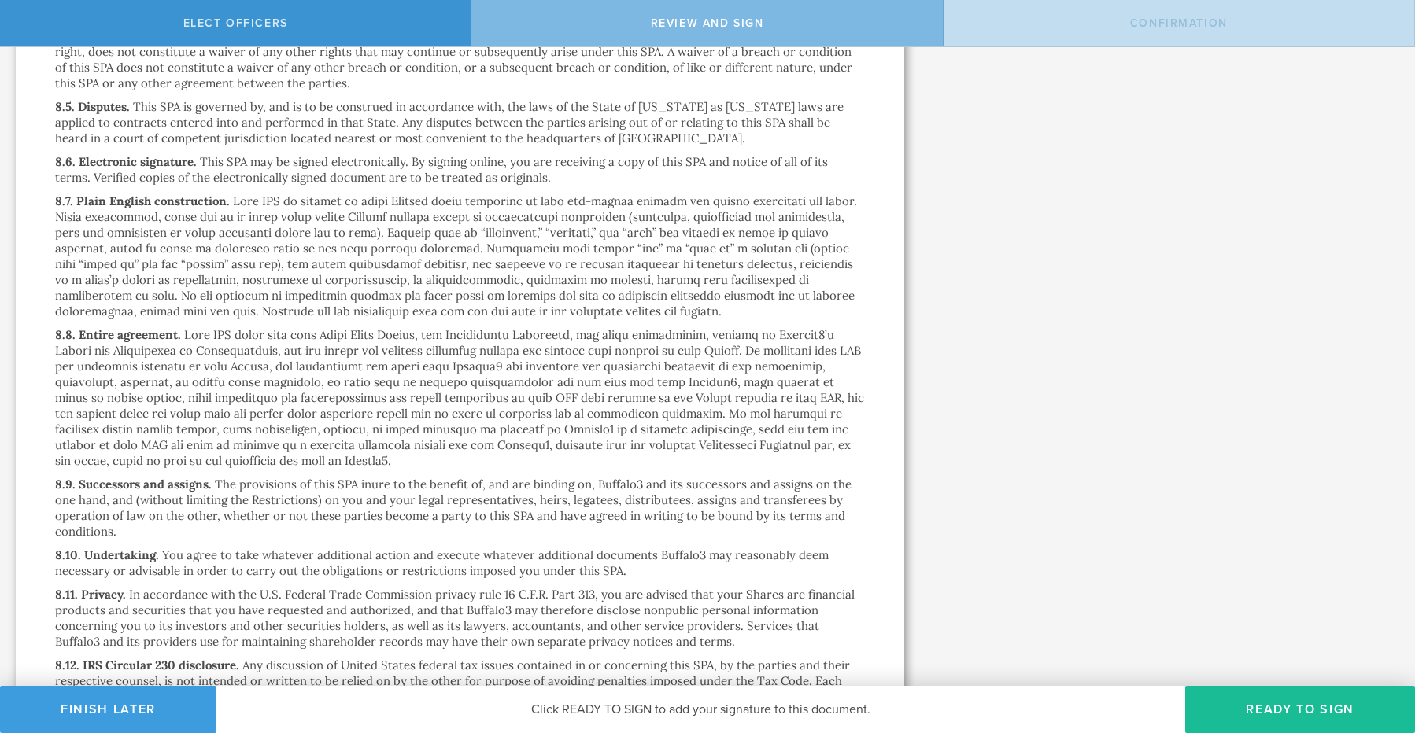
scroll to position [9715, 0]
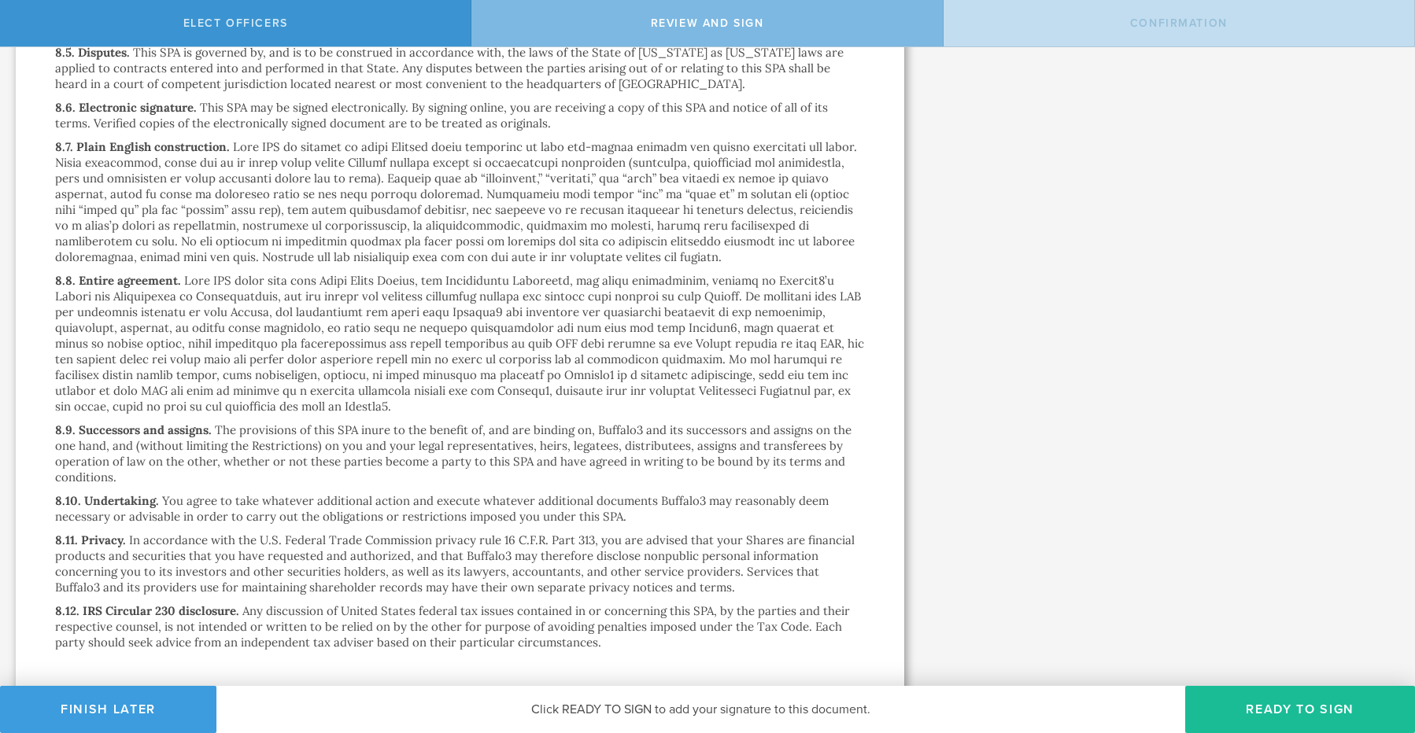
click at [1247, 704] on button "Ready to Sign" at bounding box center [1300, 709] width 230 height 47
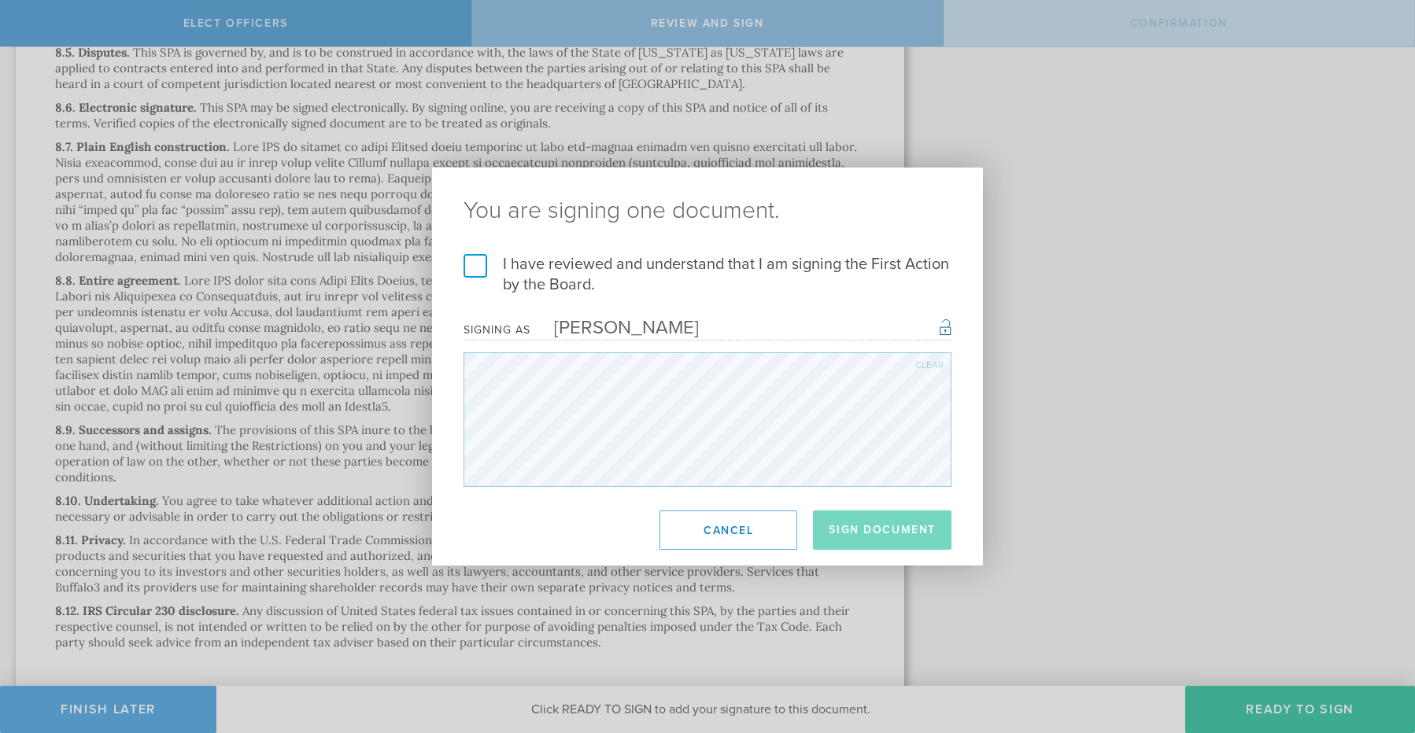
click at [467, 265] on label "I have reviewed and understand that I am signing the First Action by the Board." at bounding box center [708, 274] width 488 height 41
click at [0, 0] on input "I have reviewed and understand that I am signing the First Action by the Board." at bounding box center [0, 0] width 0 height 0
click at [861, 530] on button "Sign Document" at bounding box center [882, 530] width 139 height 39
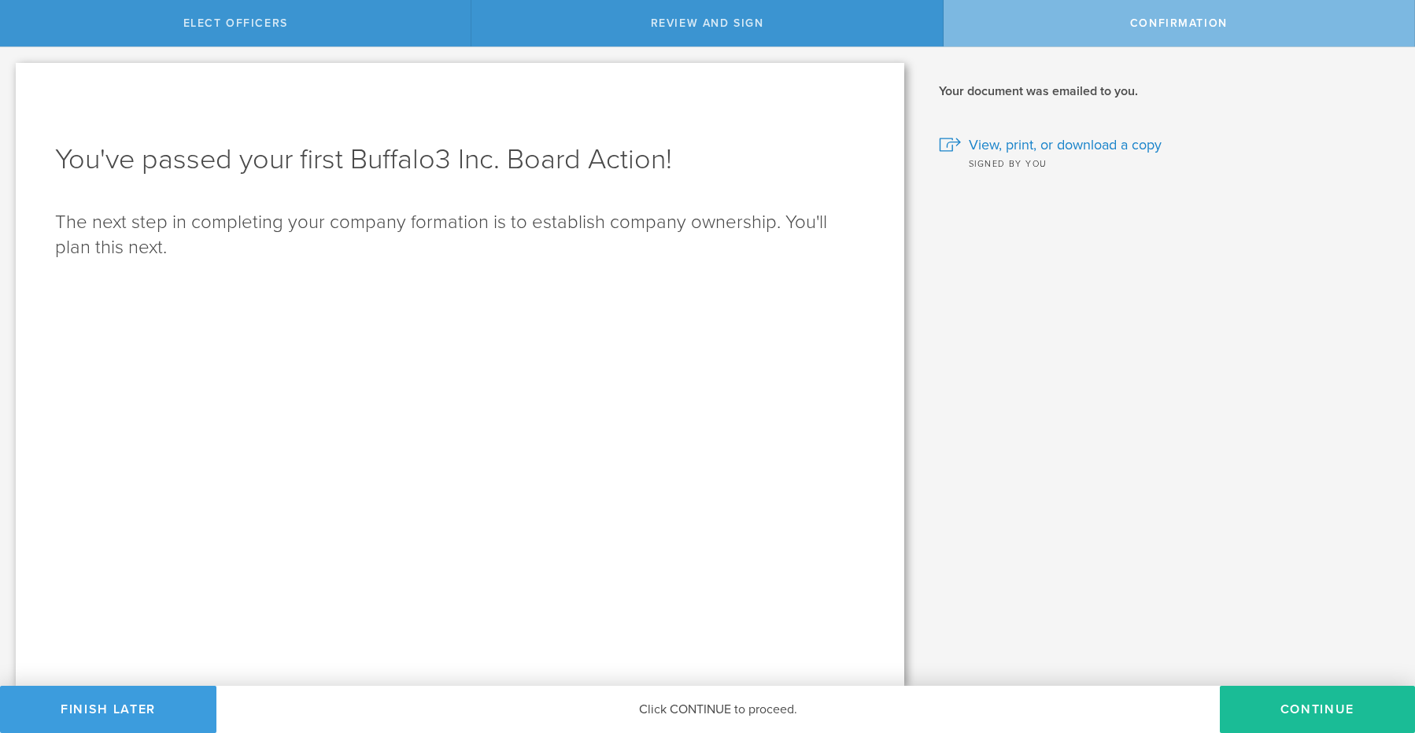
click at [260, 160] on h1 "You've passed your first Buffalo3 Inc. Board Action!" at bounding box center [460, 160] width 810 height 38
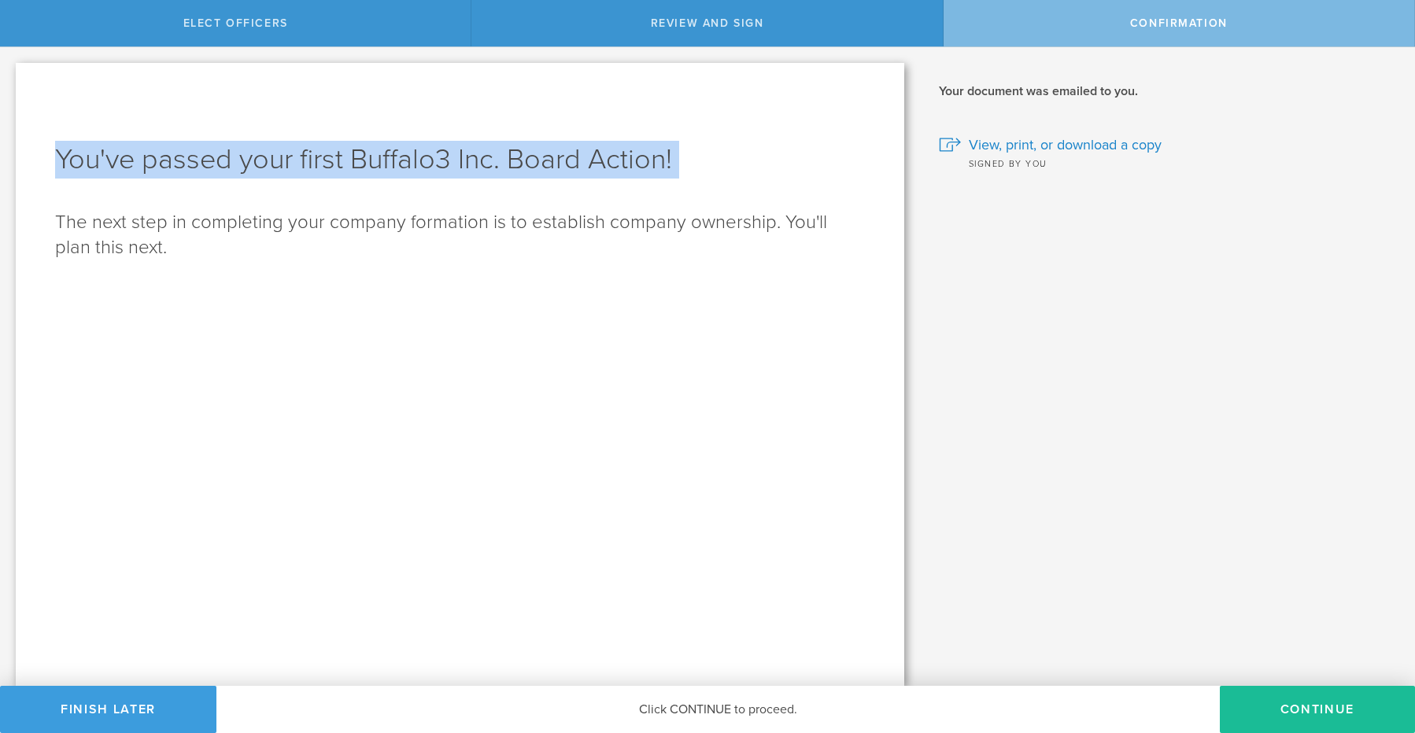
click at [260, 160] on h1 "You've passed your first Buffalo3 Inc. Board Action!" at bounding box center [460, 160] width 810 height 38
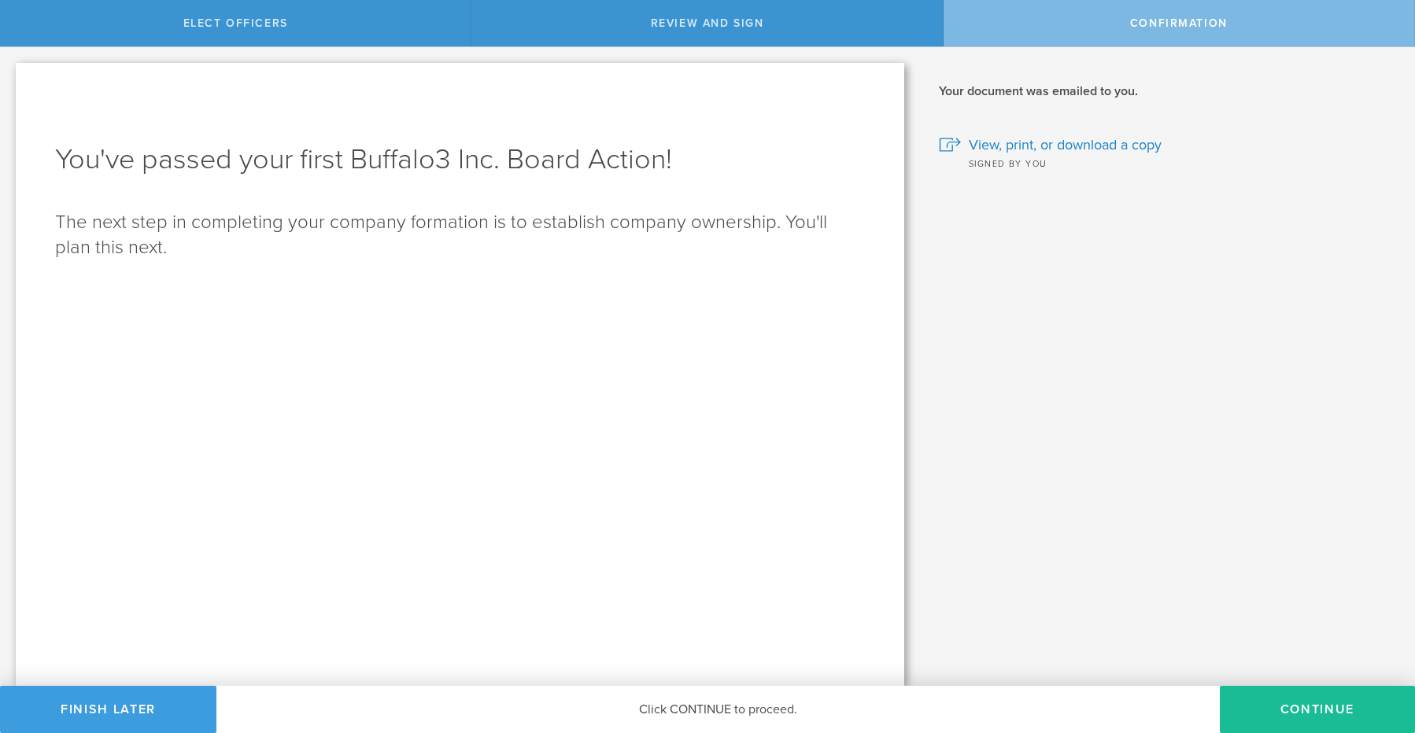
click at [475, 248] on p "The next step in completing your company formation is to establish company owne…" at bounding box center [460, 235] width 810 height 50
click at [1255, 703] on button "Continue" at bounding box center [1317, 709] width 195 height 47
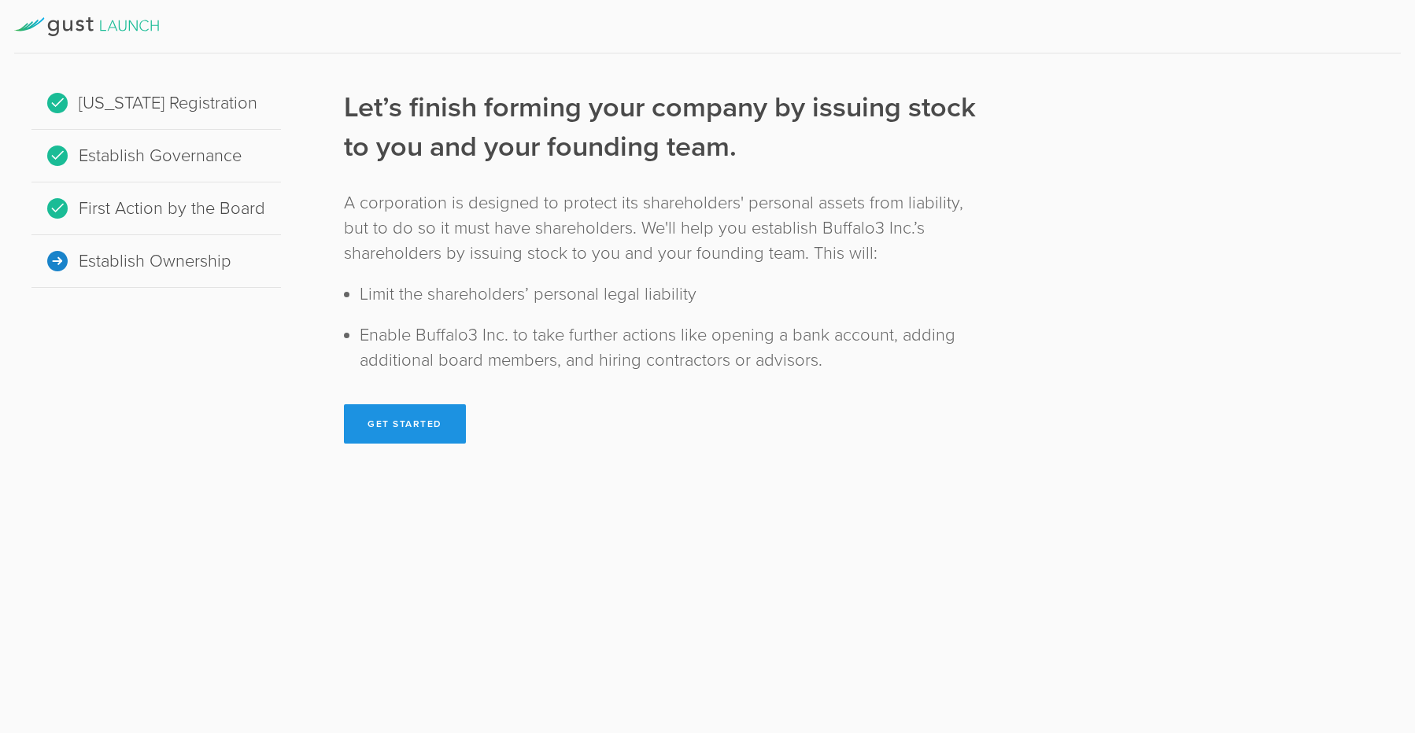
click at [399, 424] on button "Get Started" at bounding box center [405, 423] width 122 height 39
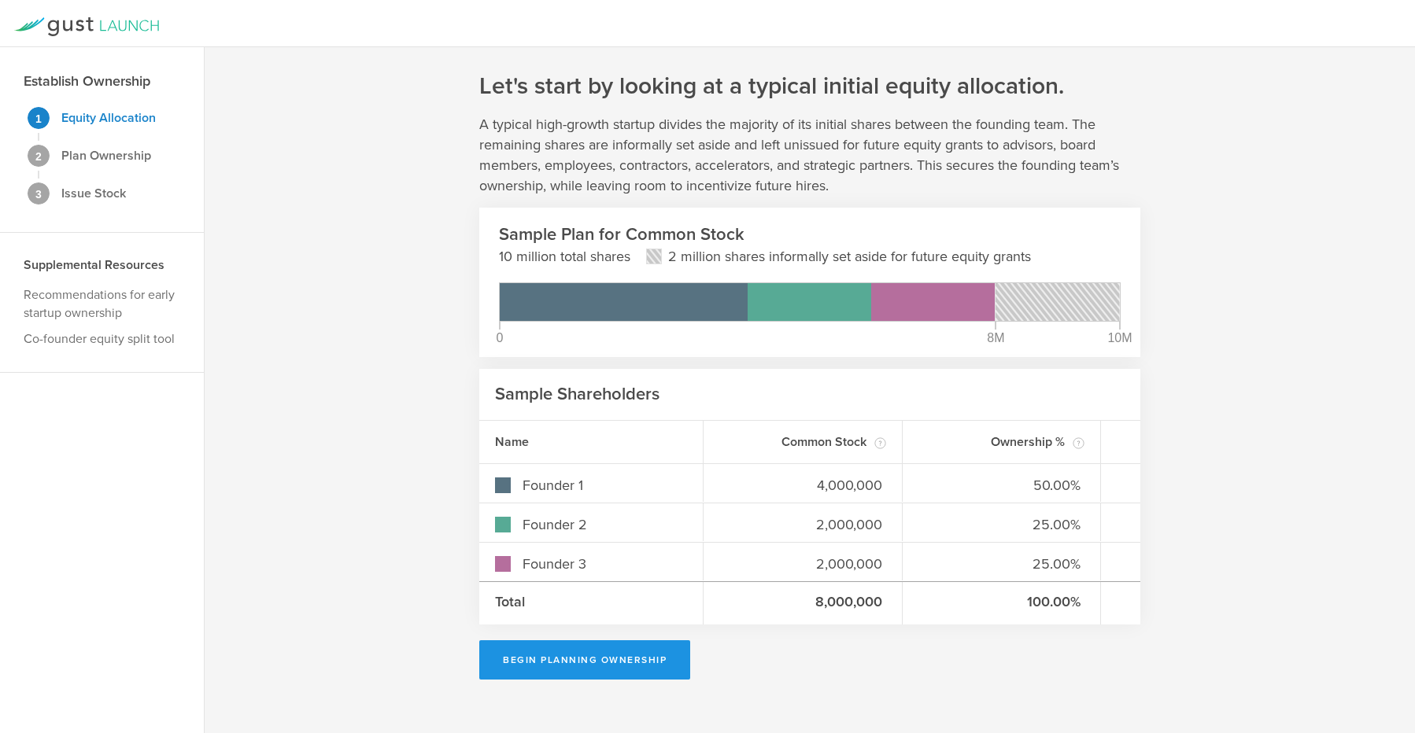
click at [588, 667] on button "Begin Planning Ownership" at bounding box center [584, 660] width 211 height 39
type input "John C Ryan"
type input "-"
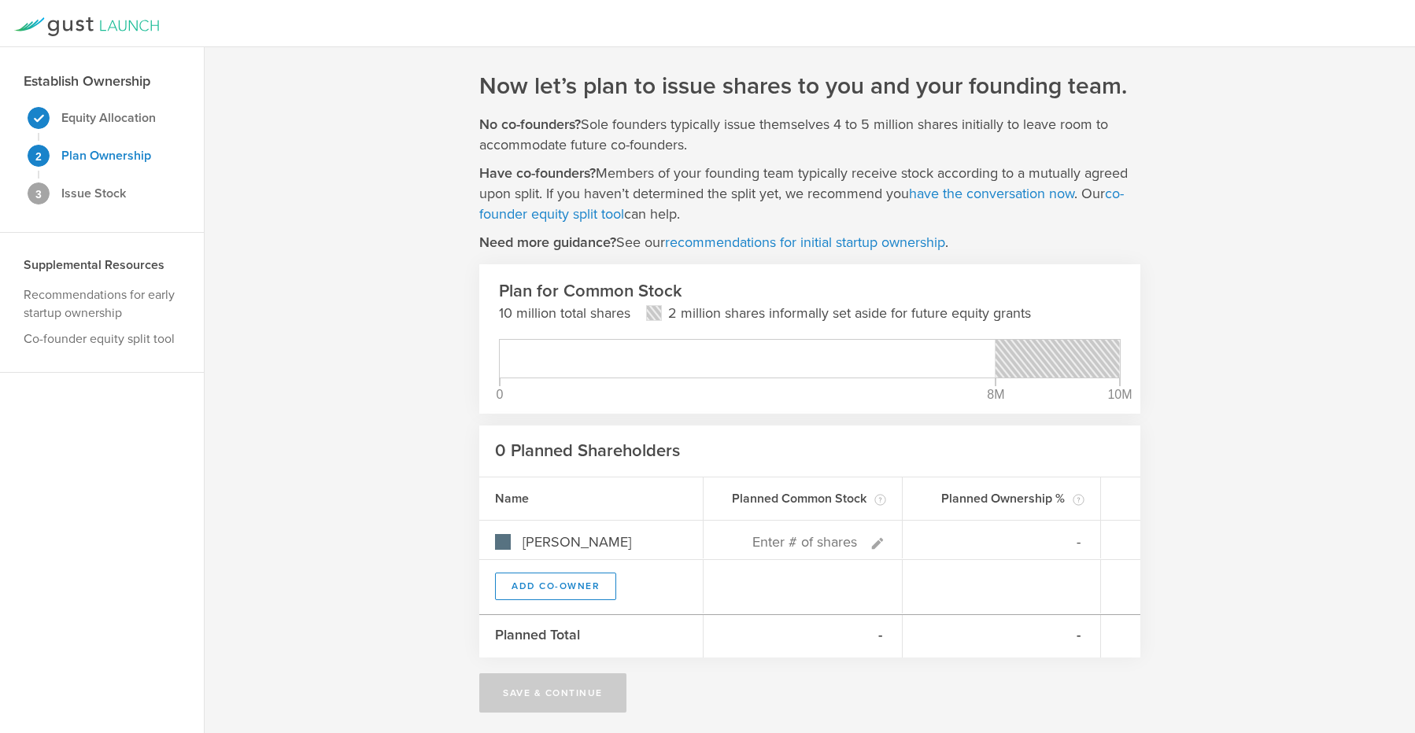
scroll to position [3, 0]
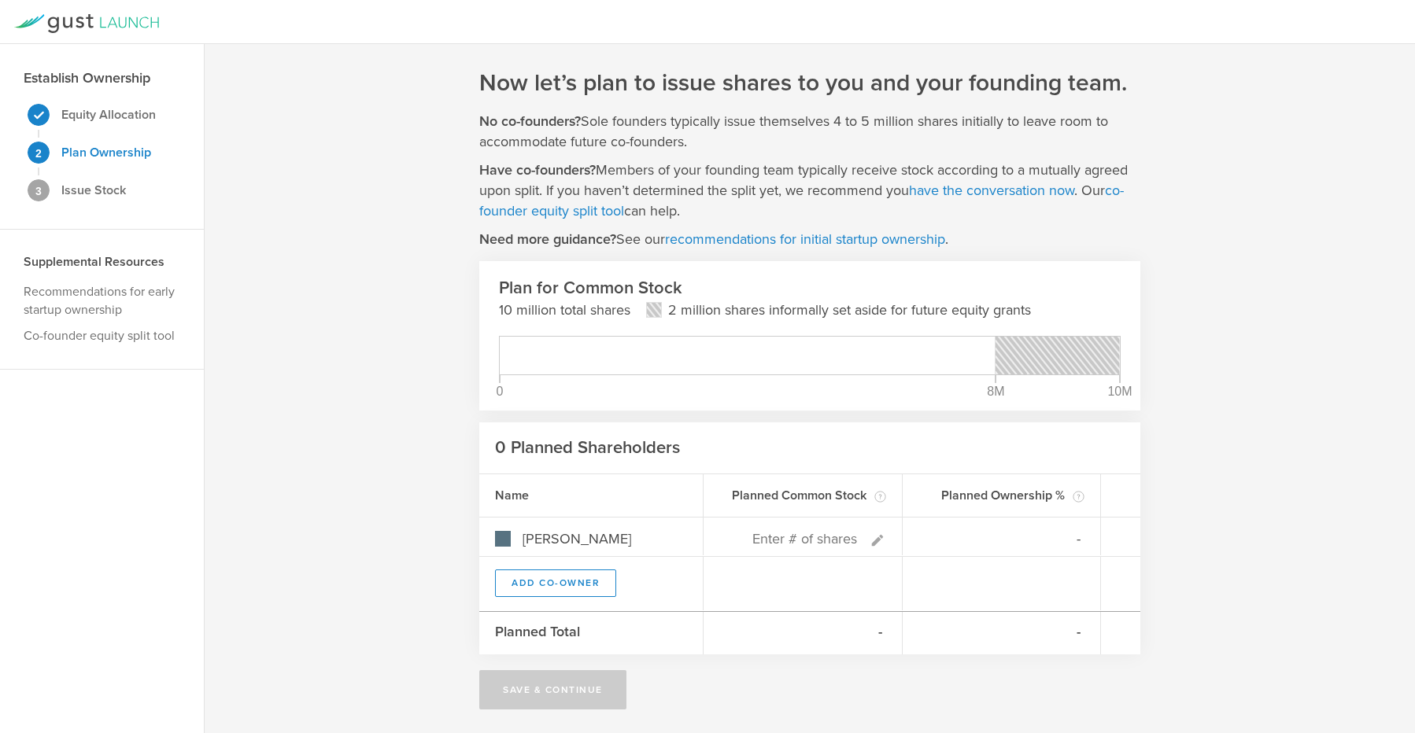
click at [564, 311] on p "10 million total shares" at bounding box center [564, 310] width 131 height 20
click at [1213, 410] on div "Now let’s plan to issue shares to you and your founding team. No co-founders? S…" at bounding box center [810, 388] width 1210 height 689
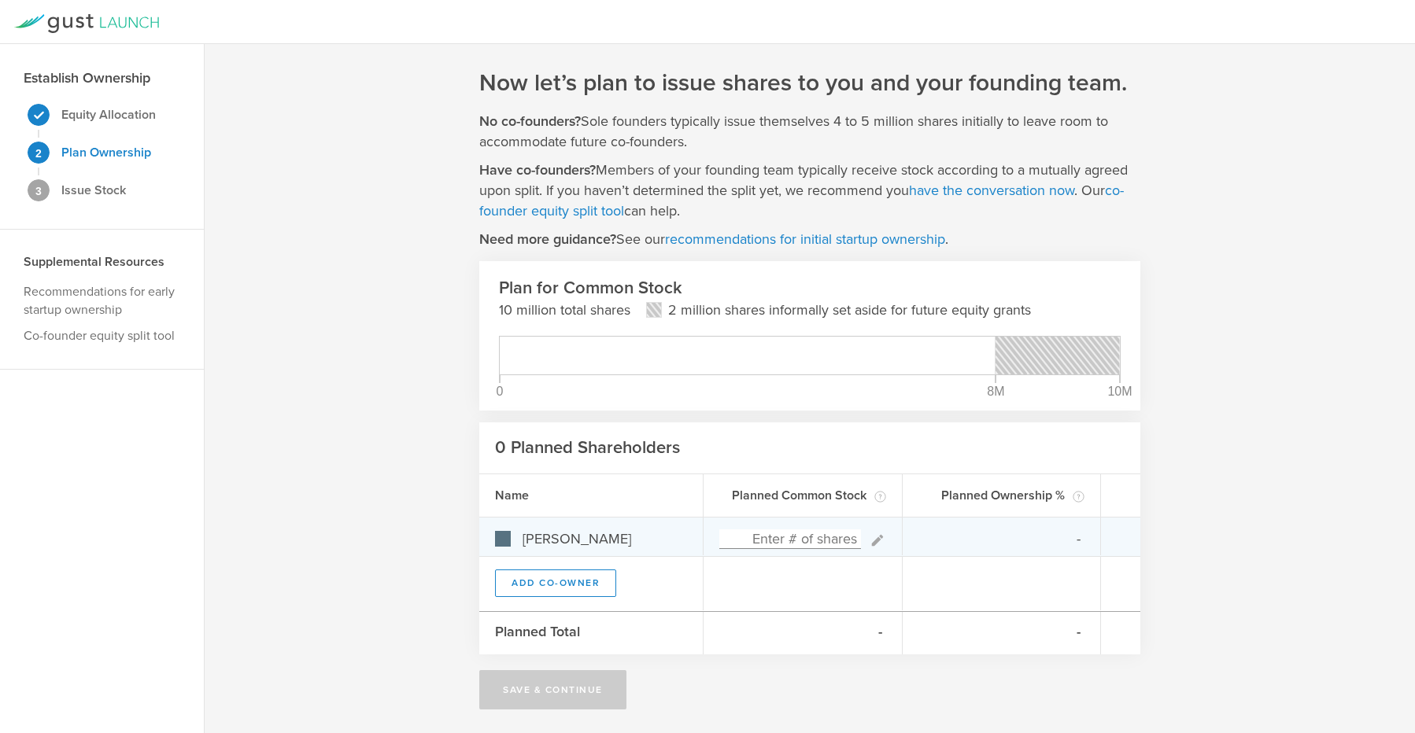
click at [815, 536] on input at bounding box center [790, 540] width 142 height 20
type input "4,000,000"
type input "100.00%"
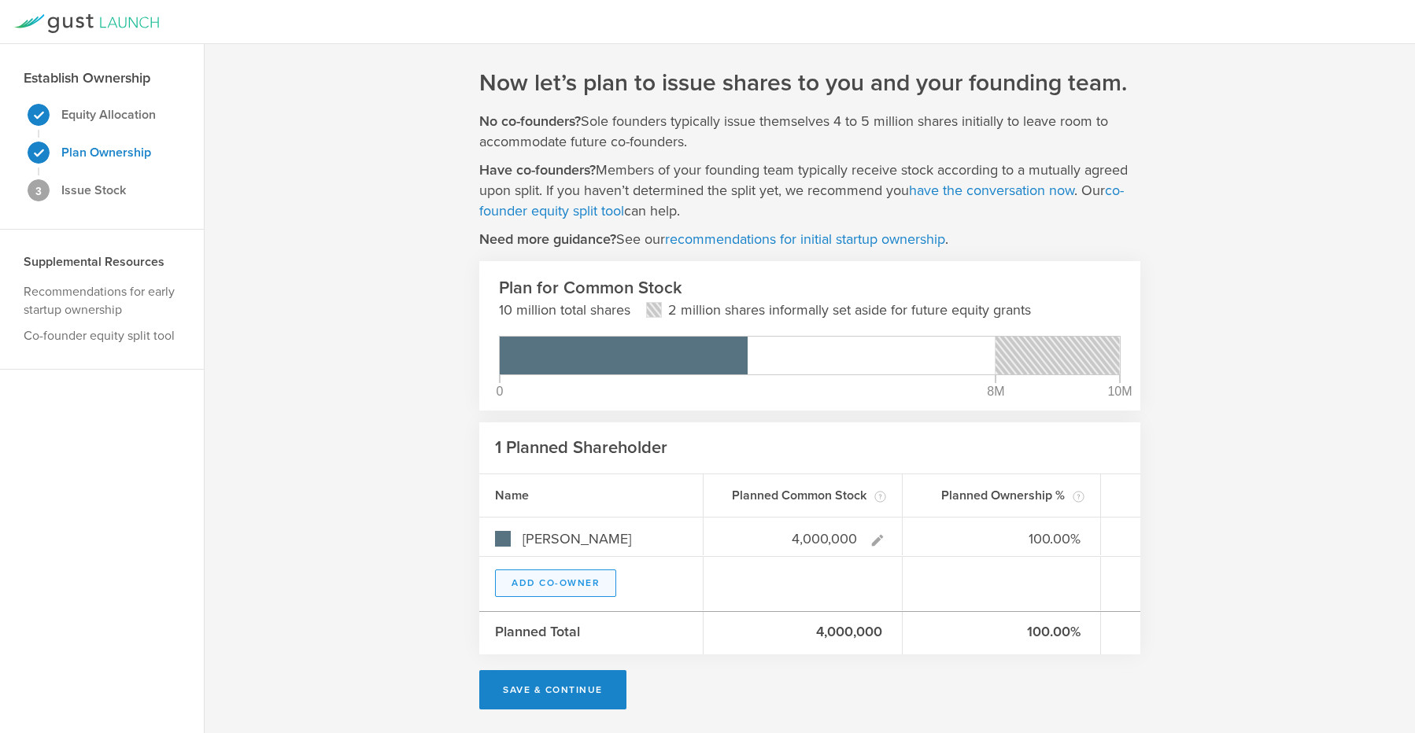
type input "4,000,000"
type gust-number-field "4000000"
click at [589, 589] on button "Add Co-Owner" at bounding box center [555, 584] width 121 height 28
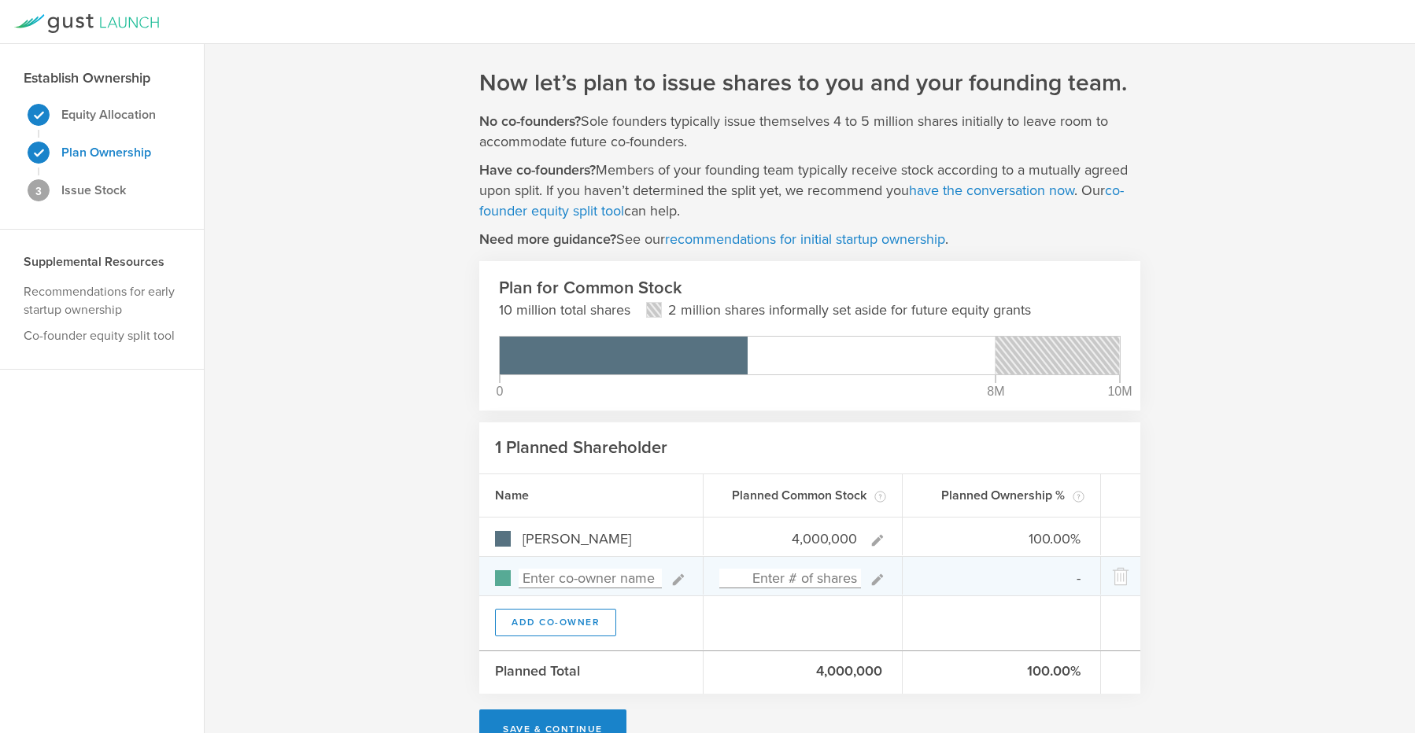
click at [611, 582] on input at bounding box center [590, 579] width 143 height 20
type input "Jacob"
type input "0.00%"
type input "Jacob A Hanson"
click at [801, 578] on input at bounding box center [790, 579] width 142 height 20
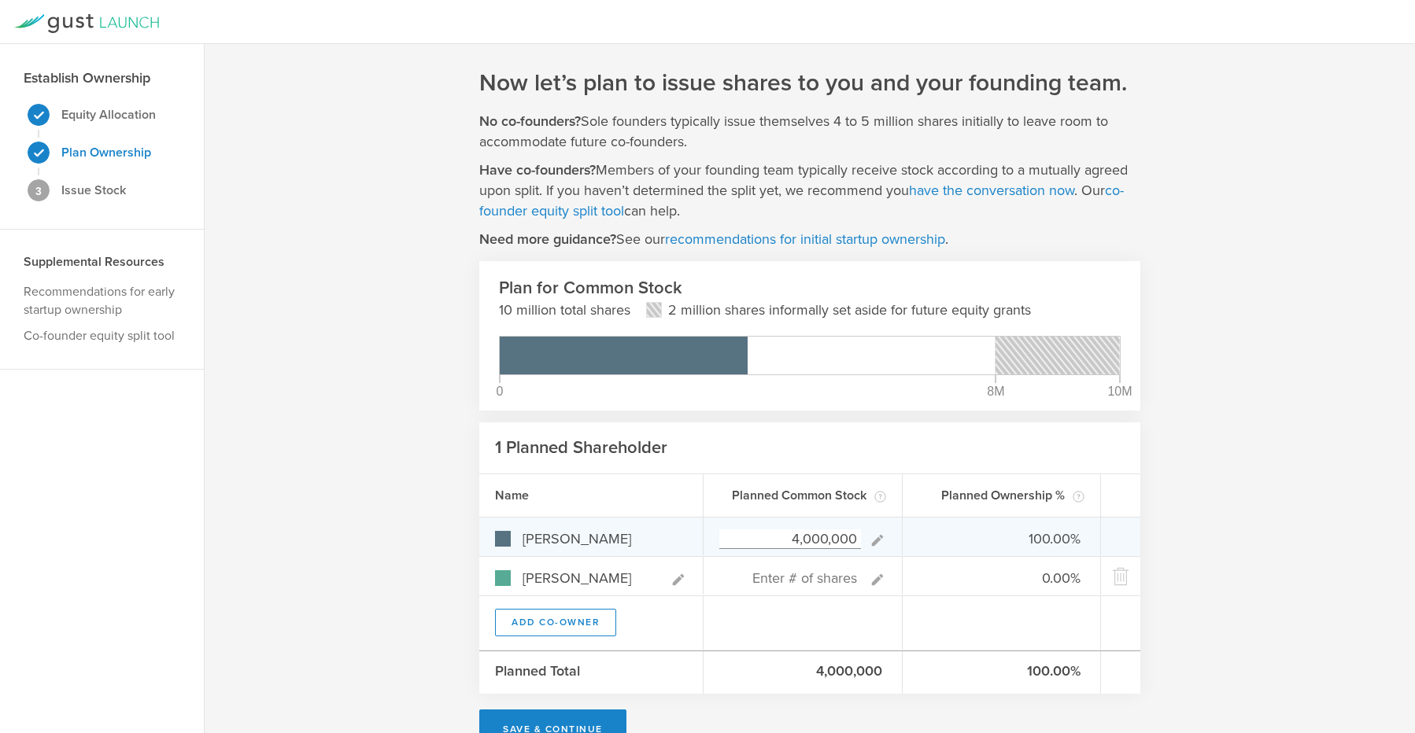
scroll to position [42, 0]
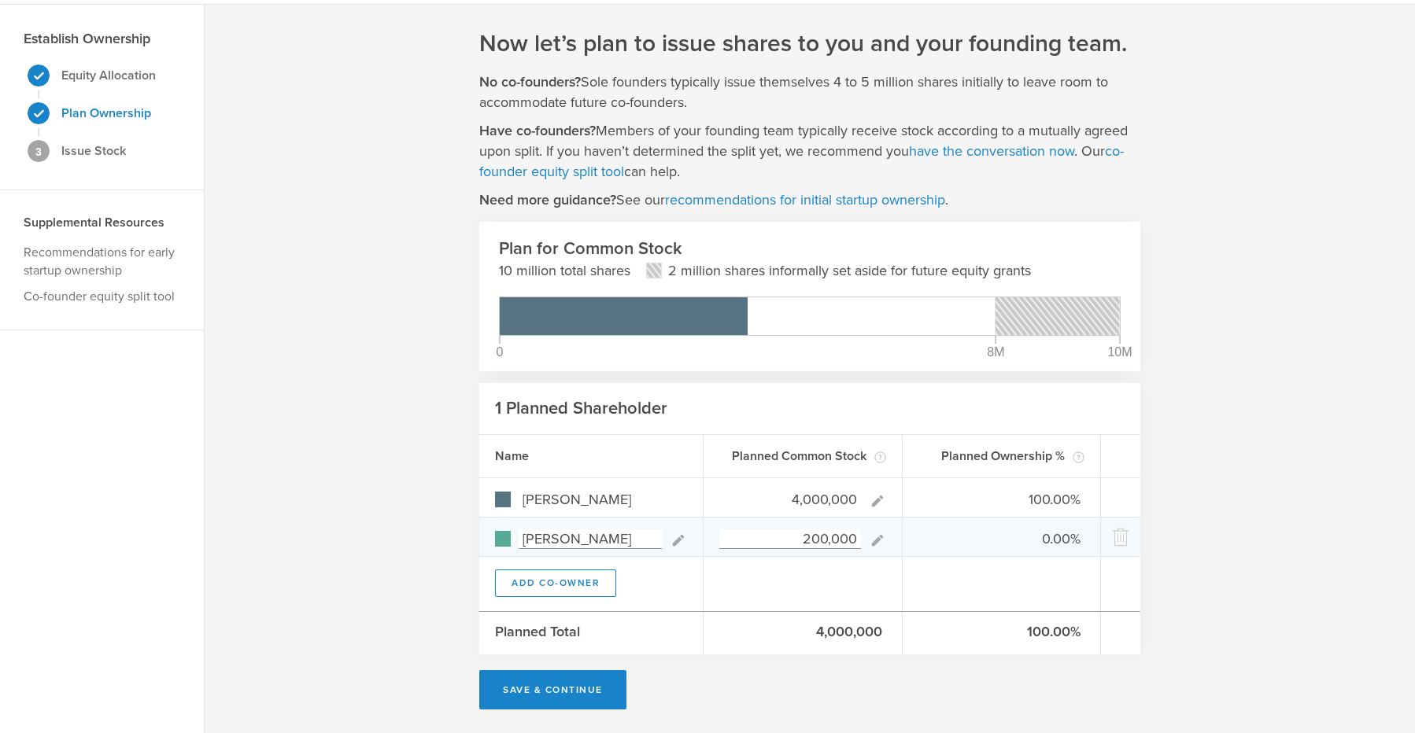
type input "2,000,000"
type input "66.67%"
type input "33.33%"
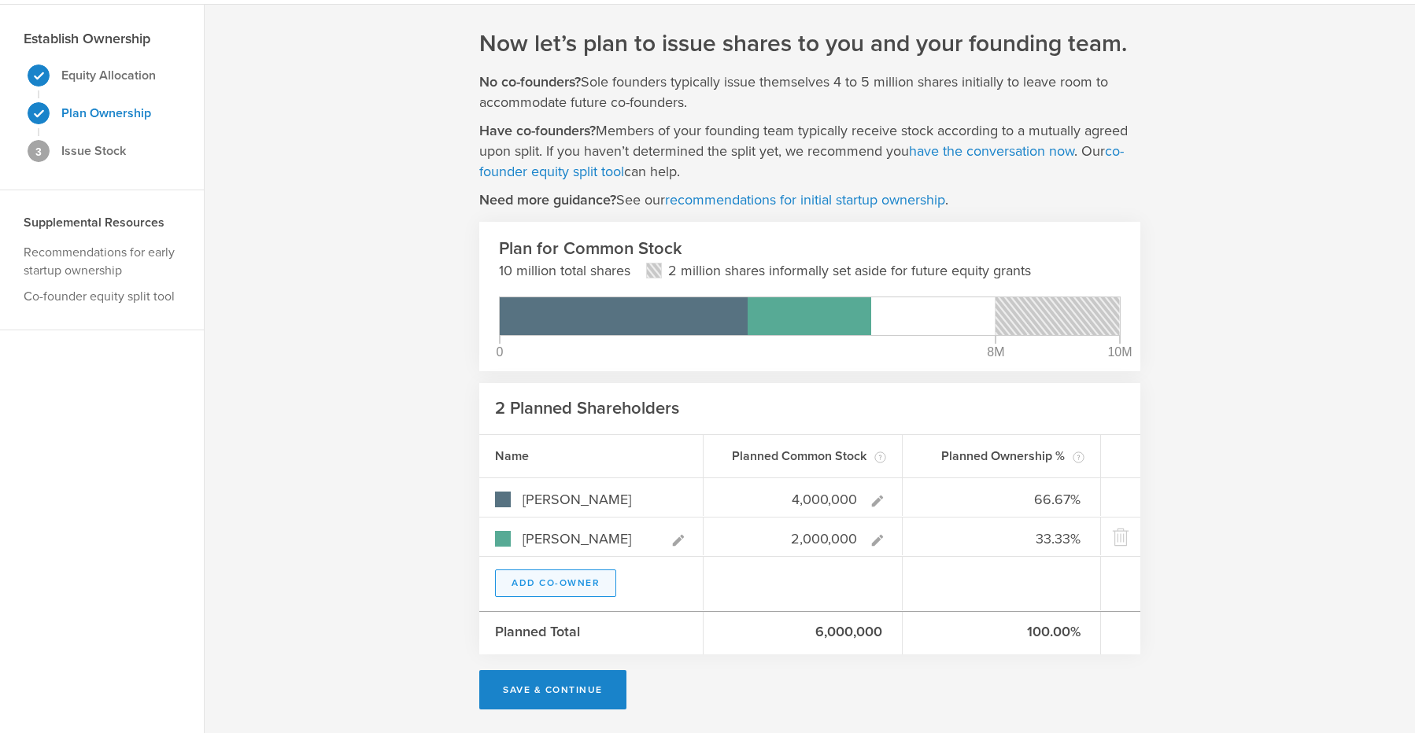
type input "2,000,000"
type gust-number-field "2000000"
click at [592, 583] on button "Add Co-Owner" at bounding box center [555, 584] width 121 height 28
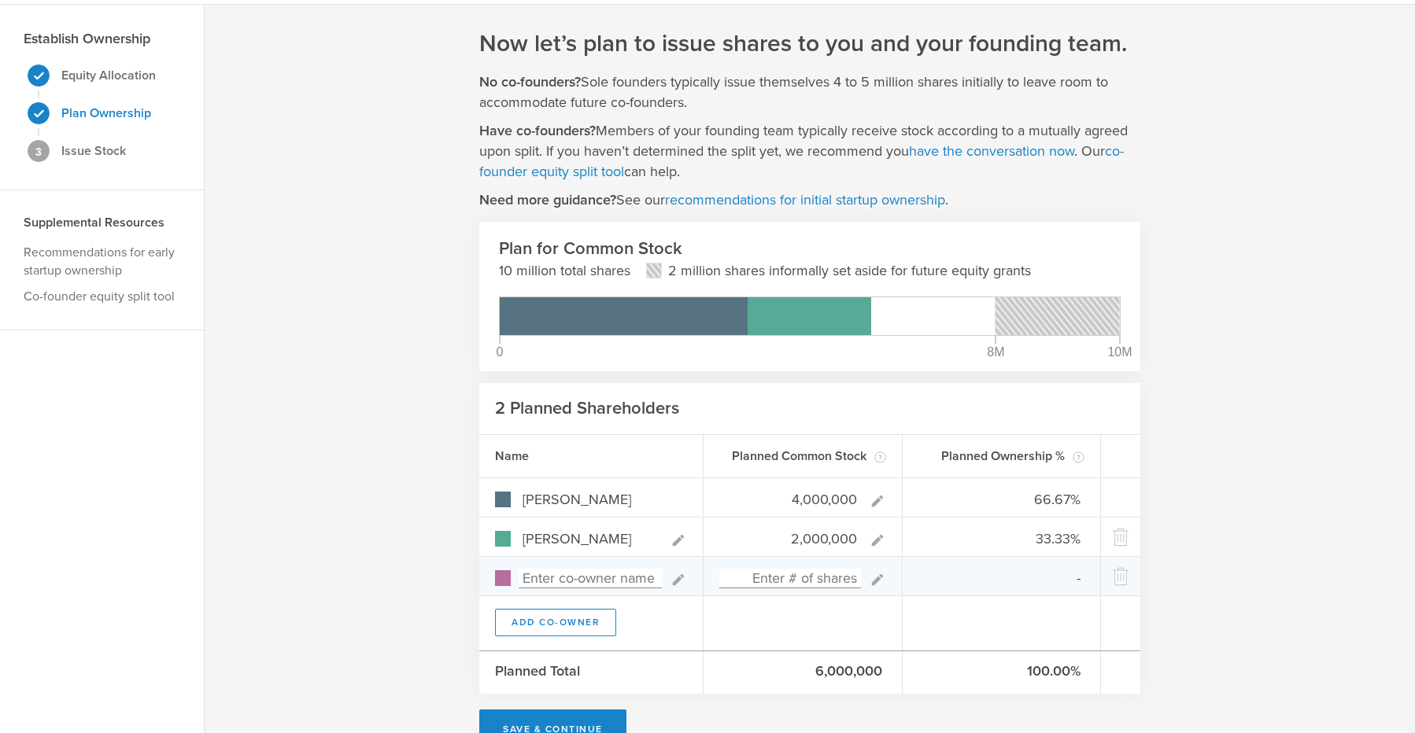
click at [620, 579] on input at bounding box center [590, 579] width 143 height 20
type input "Garett R"
type input "0.00%"
type input "Garett R Elwood"
type input "2,000,000"
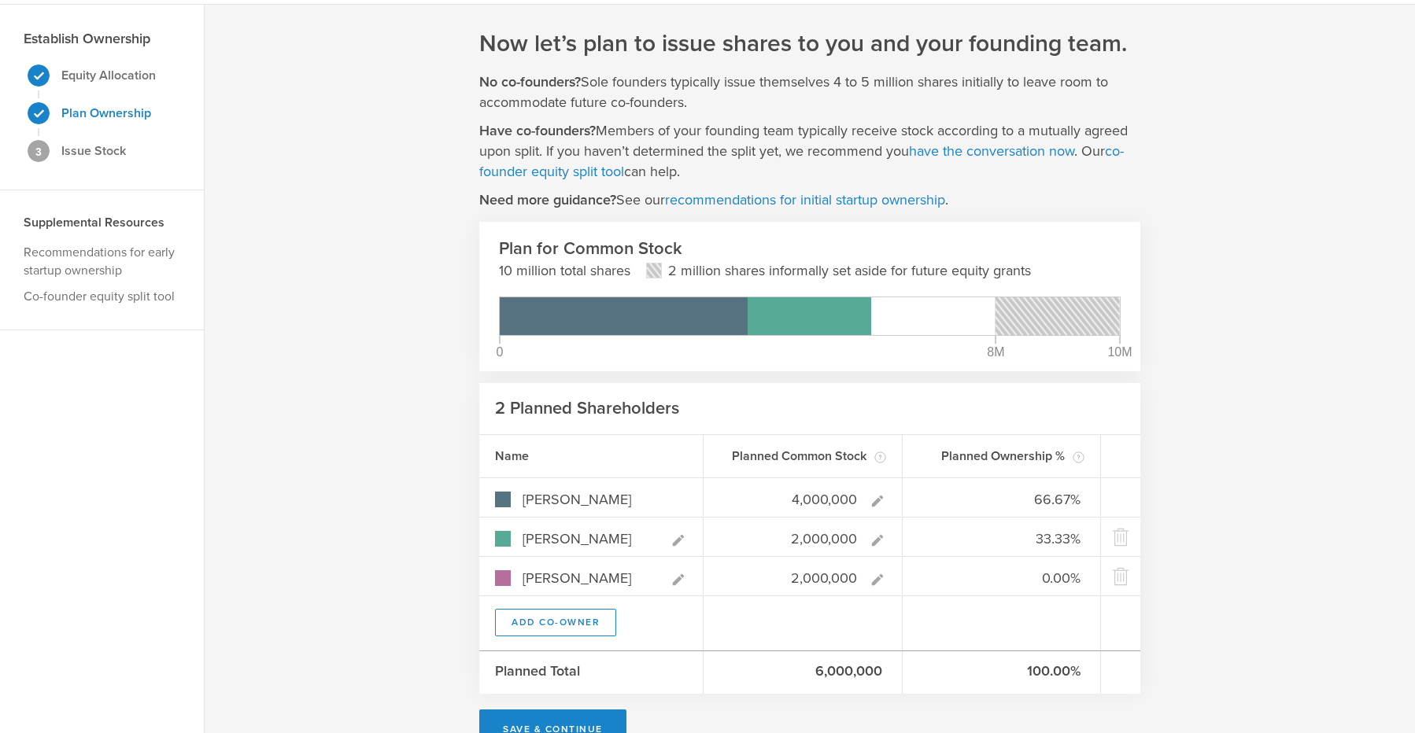
type input "50.00%"
type input "25.00%"
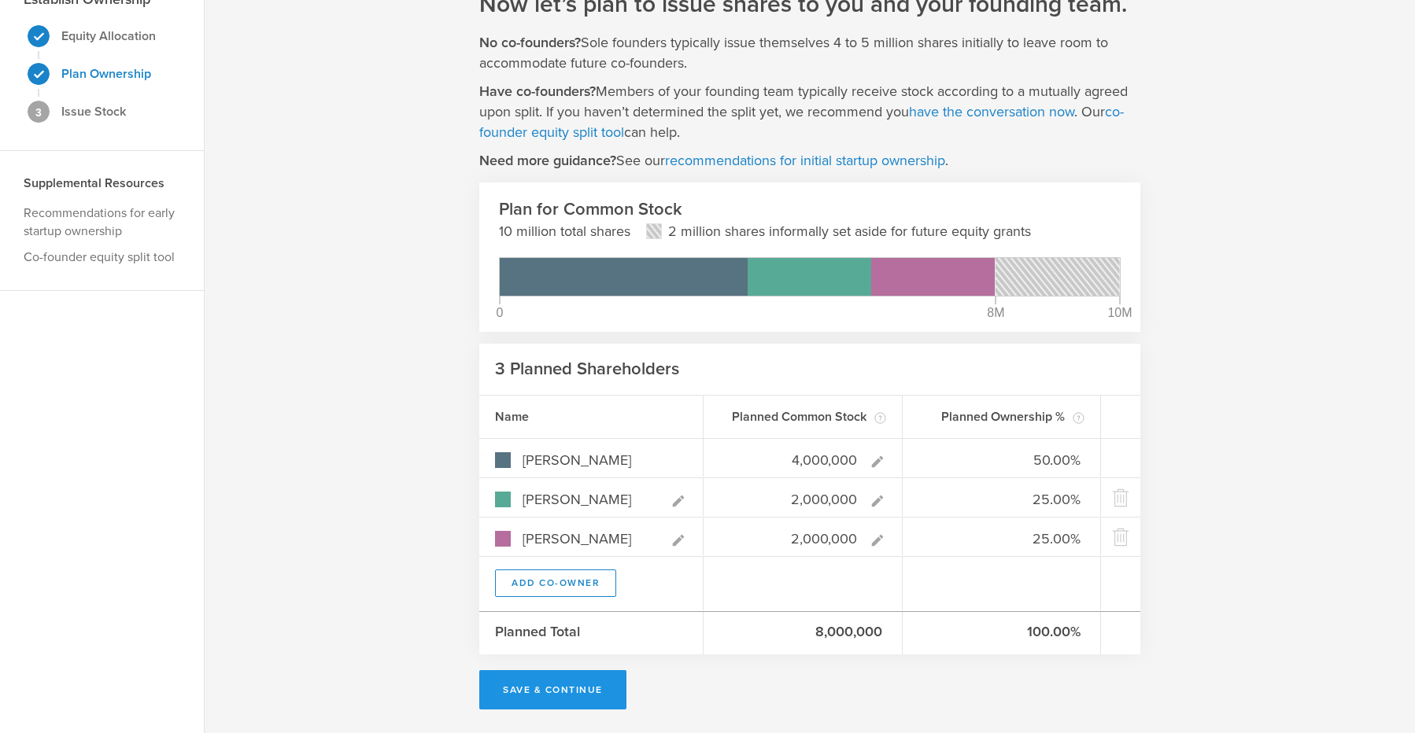
type input "2,000,000"
type gust-number-field "2000000"
click at [502, 696] on button "Save & Continue" at bounding box center [552, 689] width 147 height 39
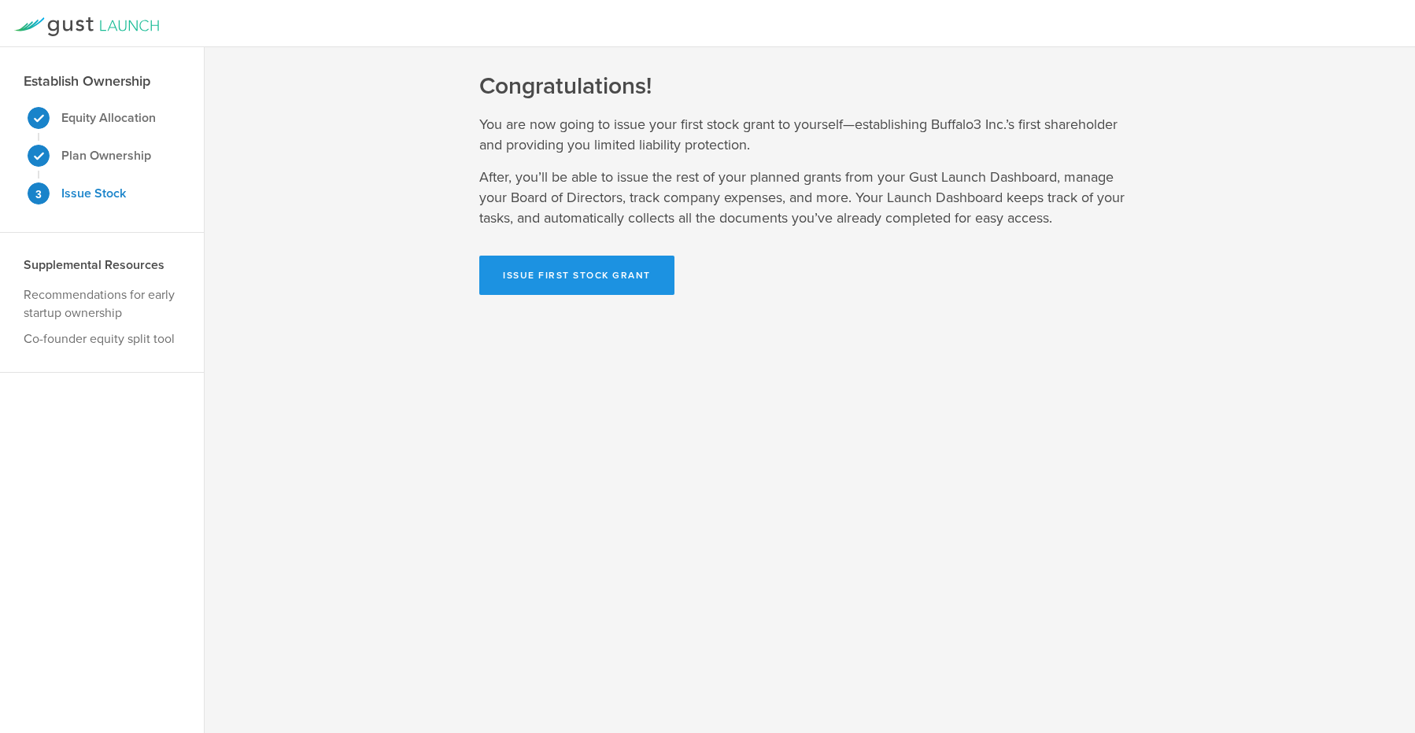
click at [568, 275] on button "Issue First Stock Grant" at bounding box center [576, 275] width 195 height 39
